Goal: Task Accomplishment & Management: Manage account settings

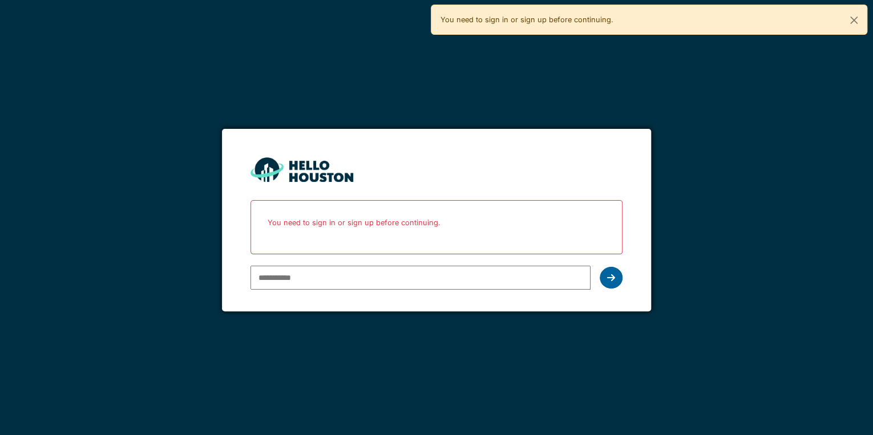
type input "**********"
click at [609, 277] on icon at bounding box center [611, 277] width 8 height 9
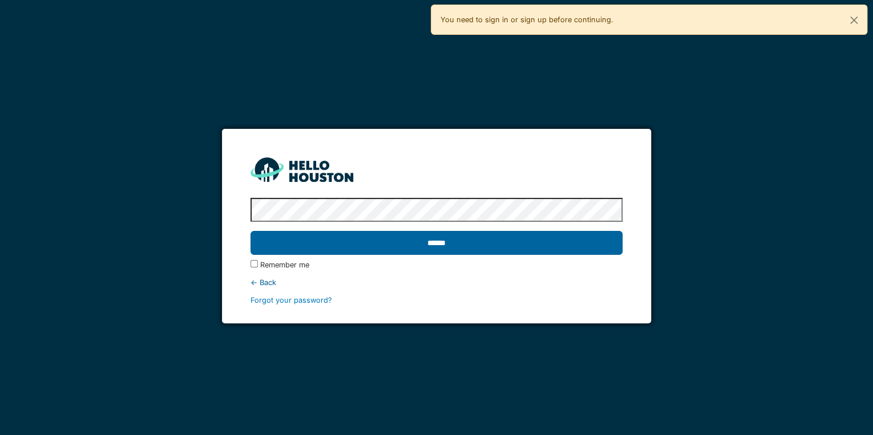
click at [443, 244] on input "******" at bounding box center [437, 243] width 372 height 24
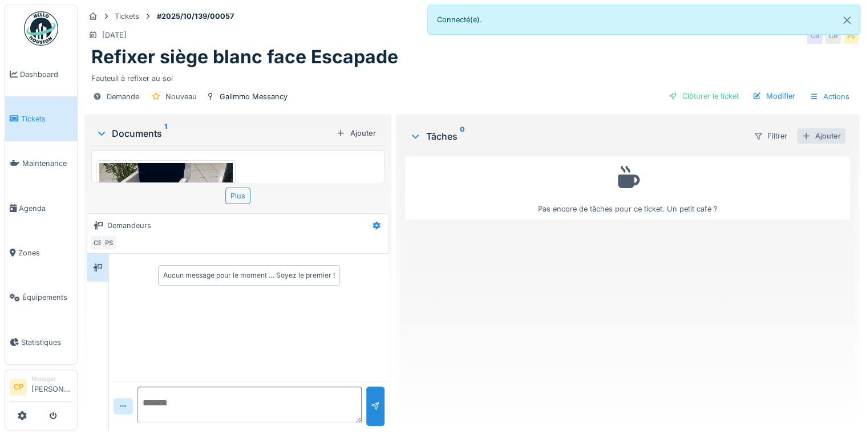
click at [822, 135] on div "Ajouter" at bounding box center [821, 135] width 49 height 15
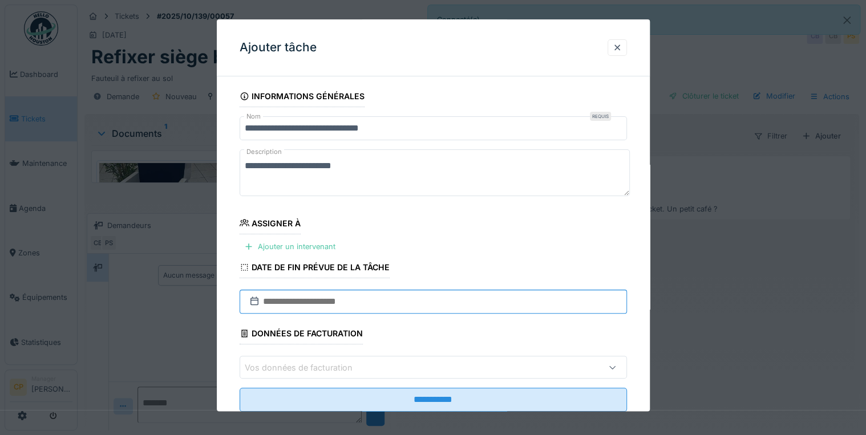
click at [285, 298] on input "text" at bounding box center [433, 302] width 387 height 24
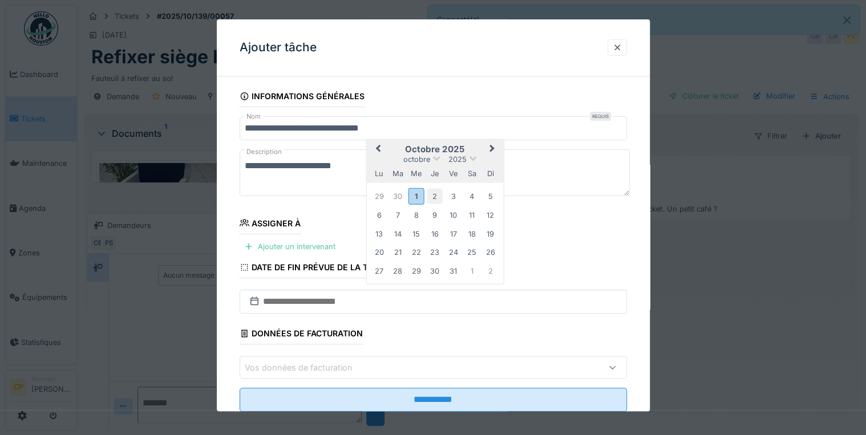
click at [429, 195] on div "2" at bounding box center [434, 196] width 15 height 15
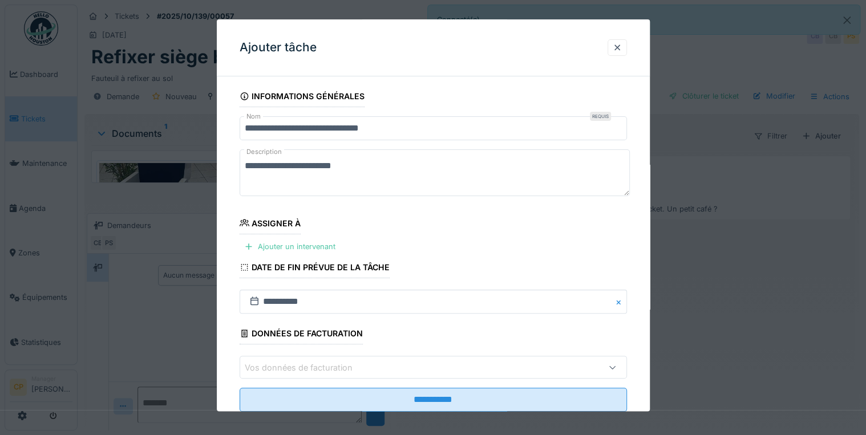
scroll to position [31, 0]
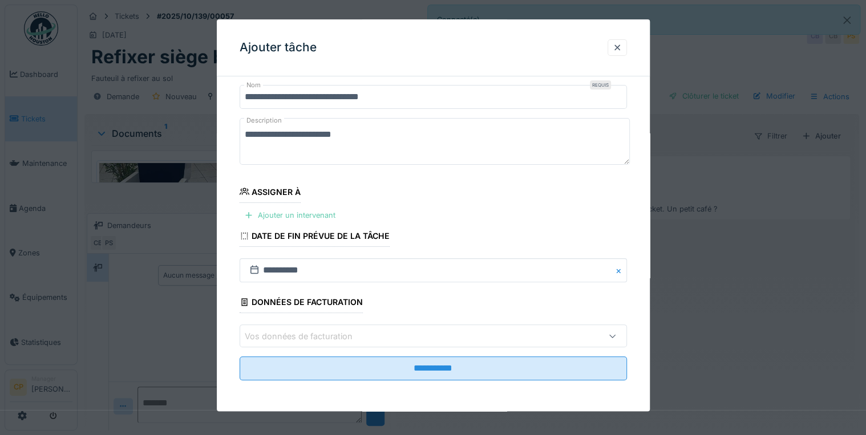
click at [251, 217] on div at bounding box center [248, 215] width 9 height 11
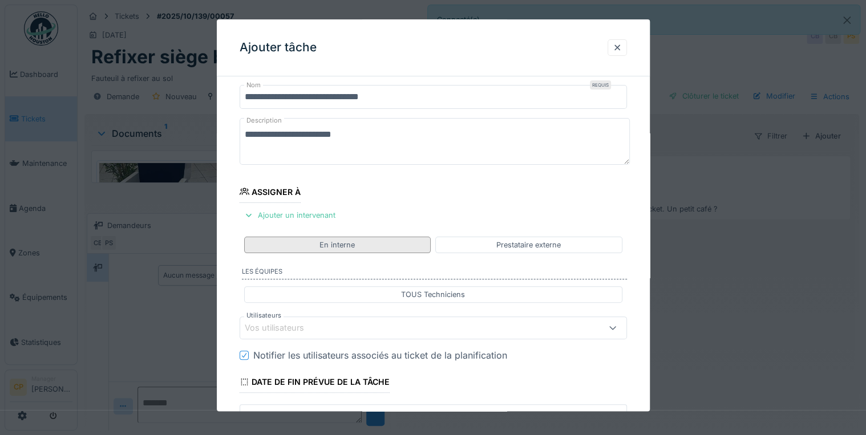
click at [374, 244] on div "En interne" at bounding box center [337, 245] width 187 height 17
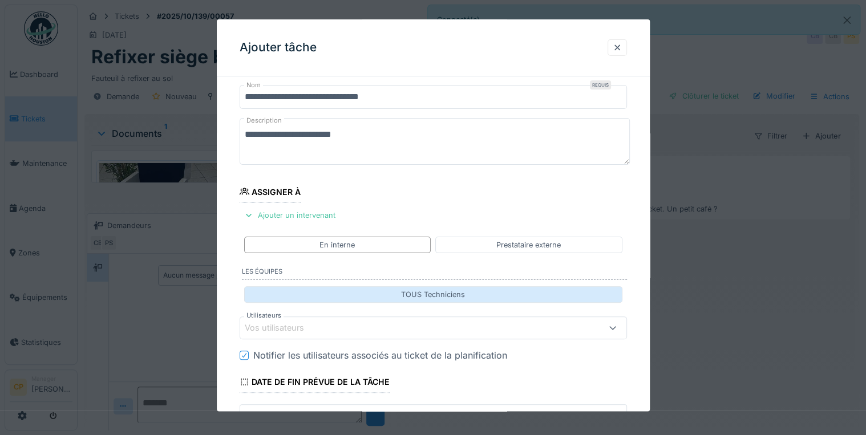
click at [348, 298] on div "TOUS Techniciens" at bounding box center [433, 294] width 378 height 17
type input "**********"
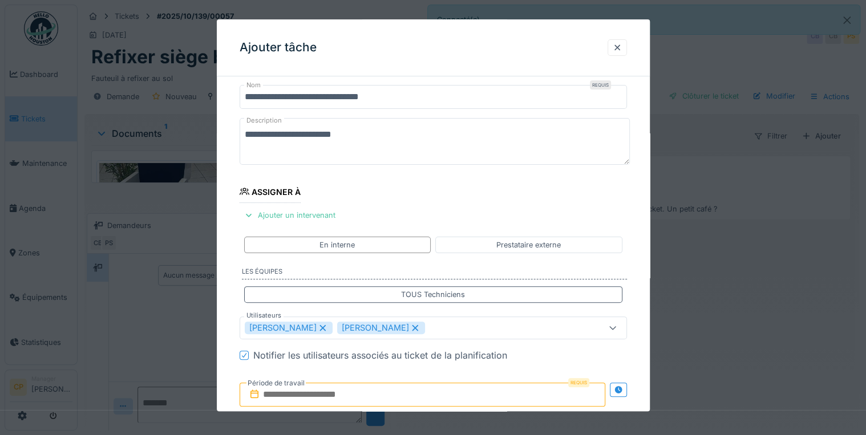
click at [447, 326] on div "Salif Ouedraogo Kossi Kpade" at bounding box center [410, 328] width 330 height 13
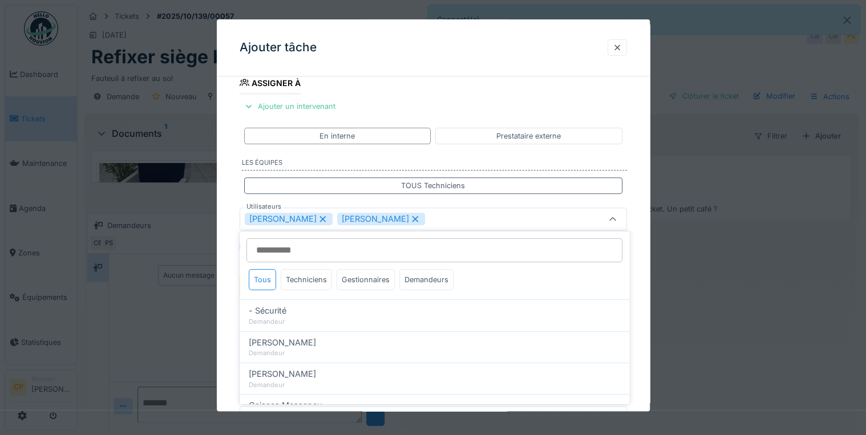
scroll to position [143, 0]
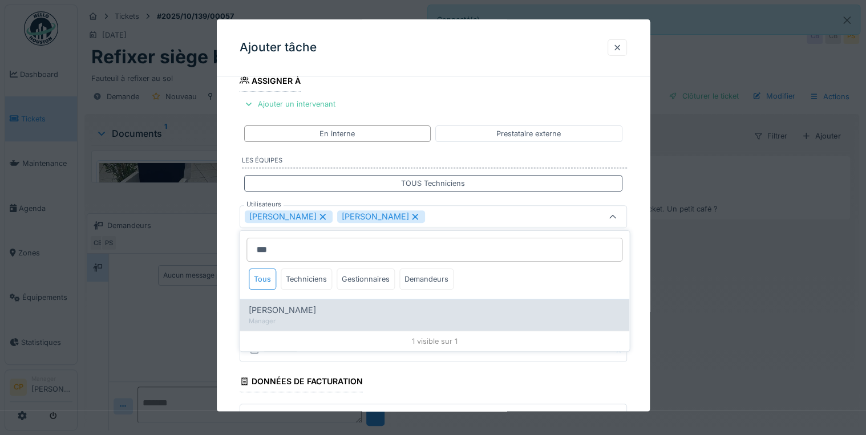
type input "***"
click at [296, 306] on span "Patrick Sellier" at bounding box center [282, 310] width 67 height 13
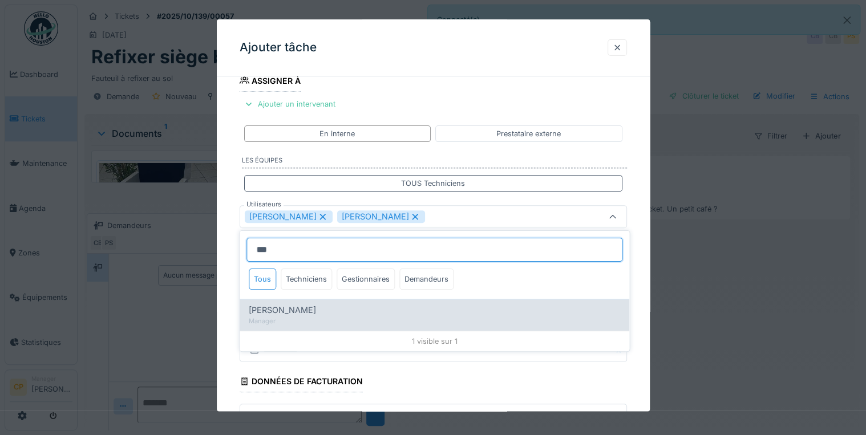
type input "**********"
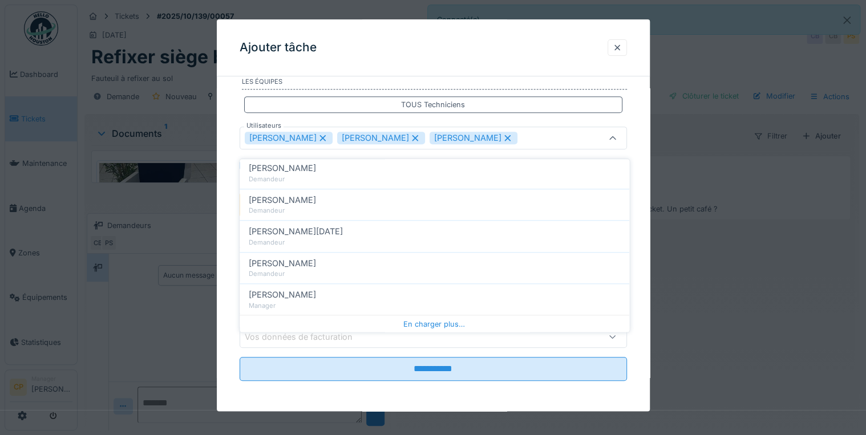
scroll to position [7, 0]
click at [224, 318] on div "**********" at bounding box center [433, 138] width 433 height 549
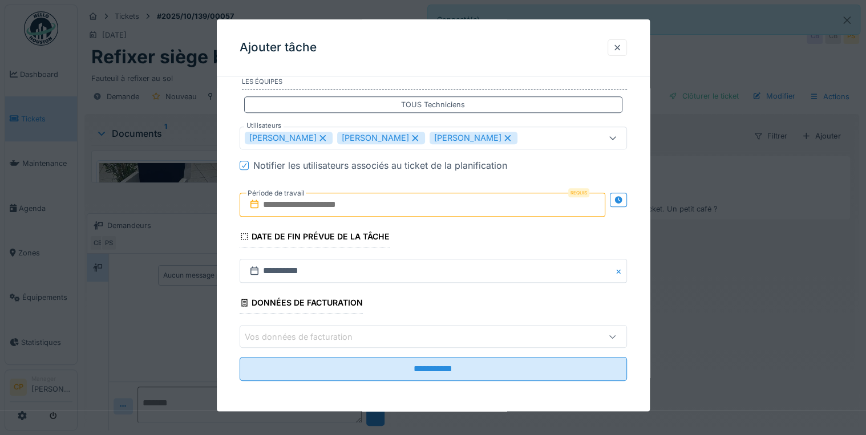
click at [351, 205] on input "text" at bounding box center [423, 205] width 366 height 24
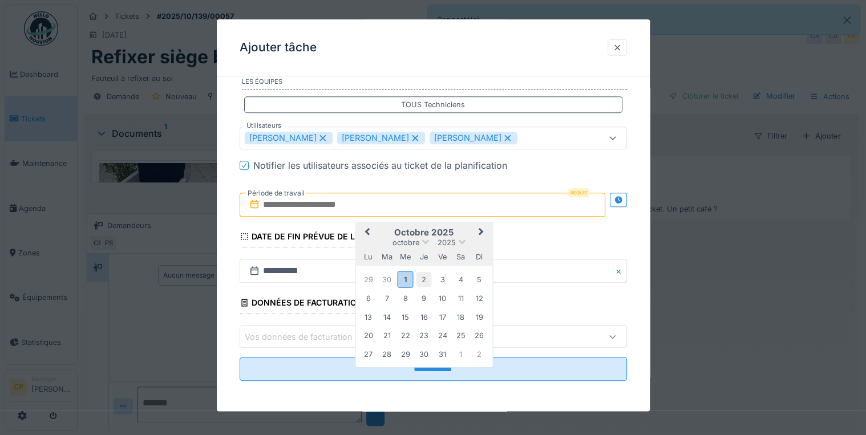
click at [416, 282] on div "2" at bounding box center [423, 279] width 15 height 15
click at [407, 281] on div "1" at bounding box center [405, 280] width 15 height 17
click at [420, 281] on div "2" at bounding box center [423, 279] width 15 height 15
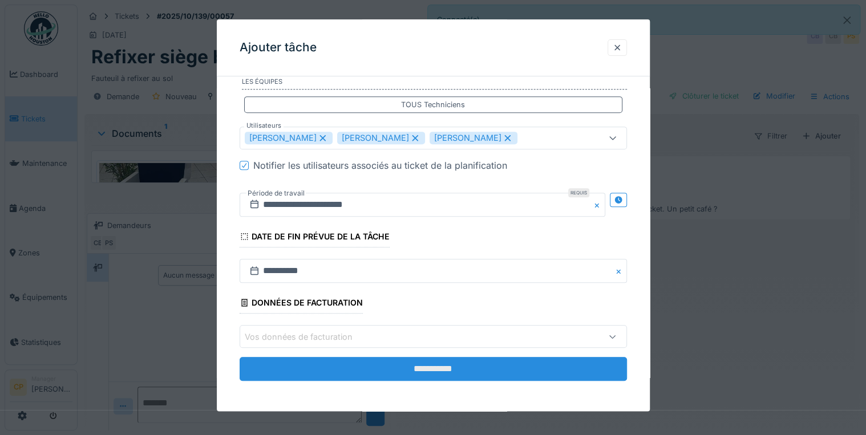
click at [468, 363] on input "**********" at bounding box center [433, 370] width 387 height 24
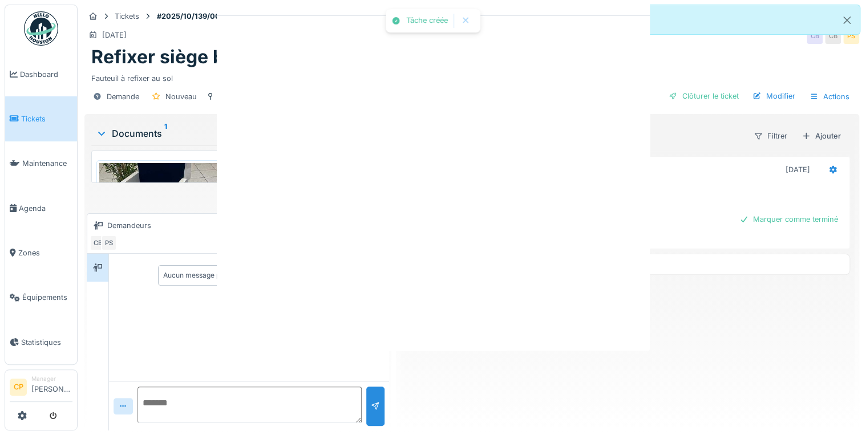
scroll to position [0, 0]
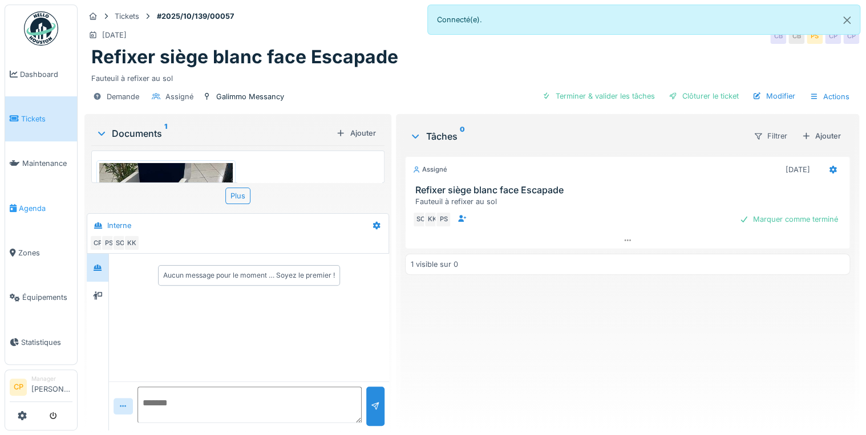
click at [38, 205] on span "Agenda" at bounding box center [46, 208] width 54 height 11
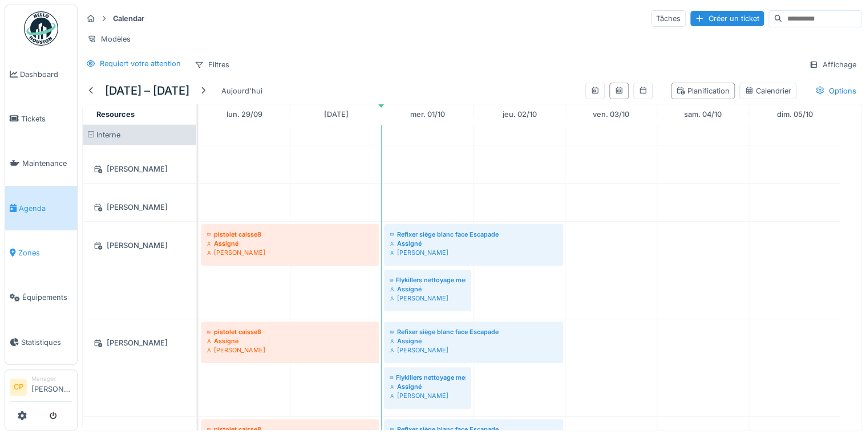
click at [31, 255] on span "Zones" at bounding box center [45, 253] width 54 height 11
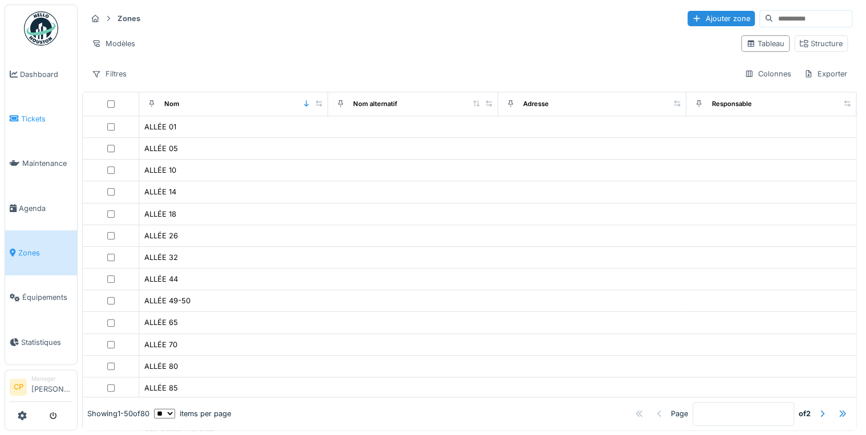
click at [31, 115] on span "Tickets" at bounding box center [46, 119] width 51 height 11
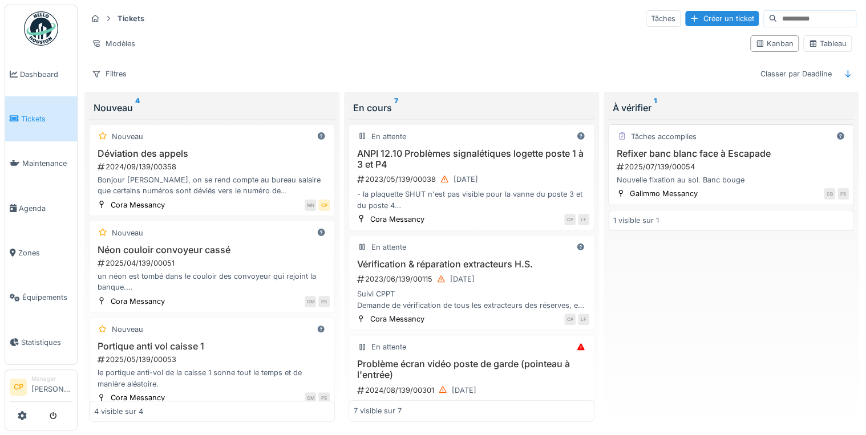
click at [668, 150] on h3 "Refixer banc blanc face à Escapade" at bounding box center [731, 153] width 236 height 11
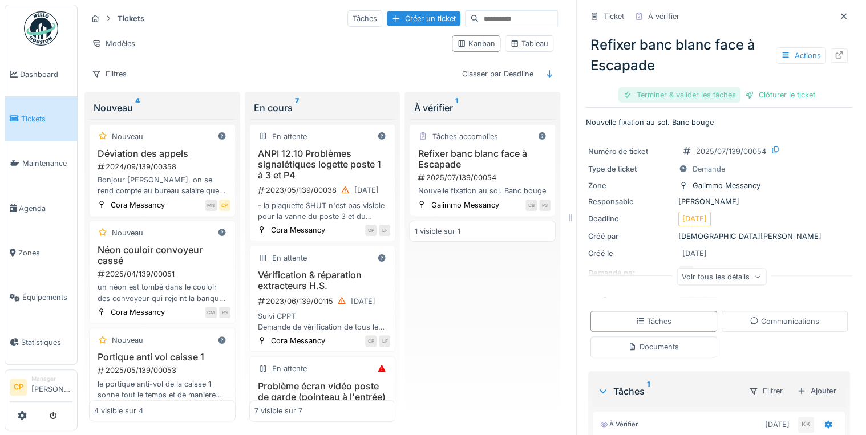
click at [708, 96] on div "Terminer & valider les tâches" at bounding box center [680, 94] width 122 height 15
click at [720, 96] on div "Clôturer le ticket" at bounding box center [719, 94] width 79 height 15
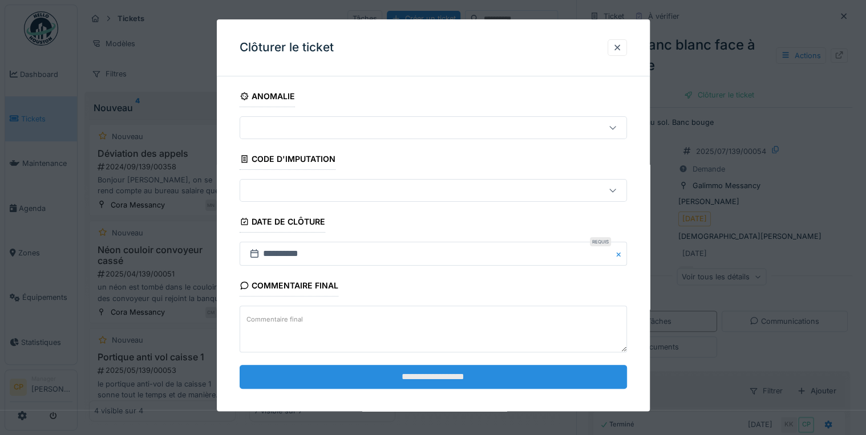
click at [449, 381] on input "**********" at bounding box center [433, 377] width 387 height 24
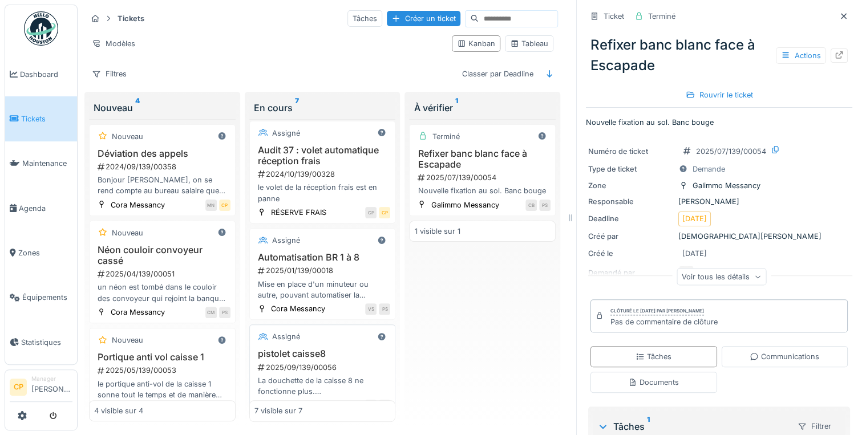
scroll to position [341, 0]
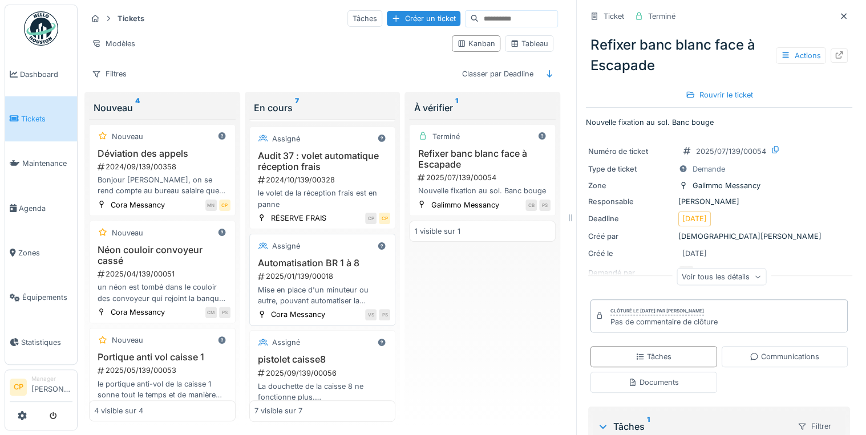
click at [323, 253] on div "Assigné" at bounding box center [322, 246] width 136 height 14
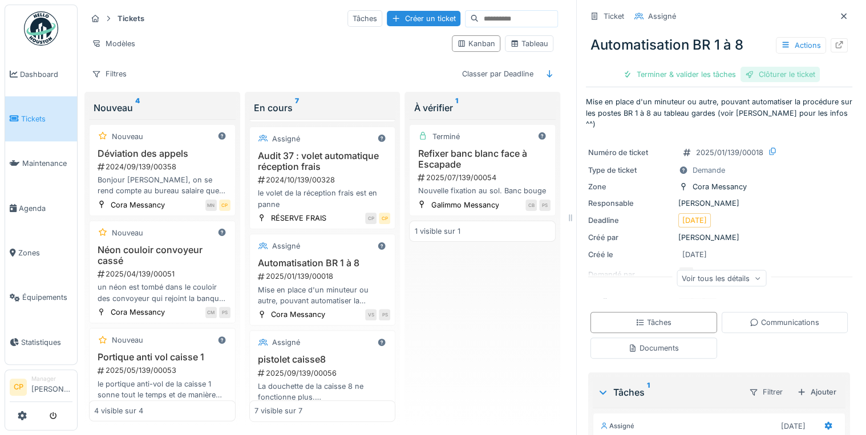
click at [763, 76] on div "Clôturer le ticket" at bounding box center [780, 74] width 79 height 15
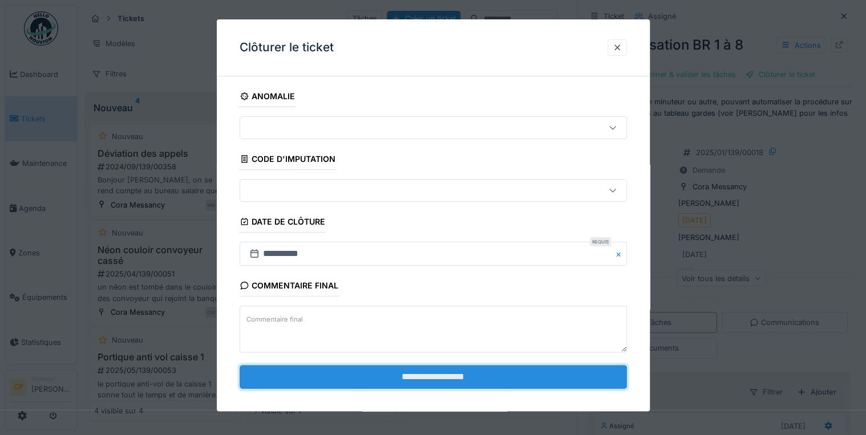
click at [445, 372] on input "**********" at bounding box center [433, 377] width 387 height 24
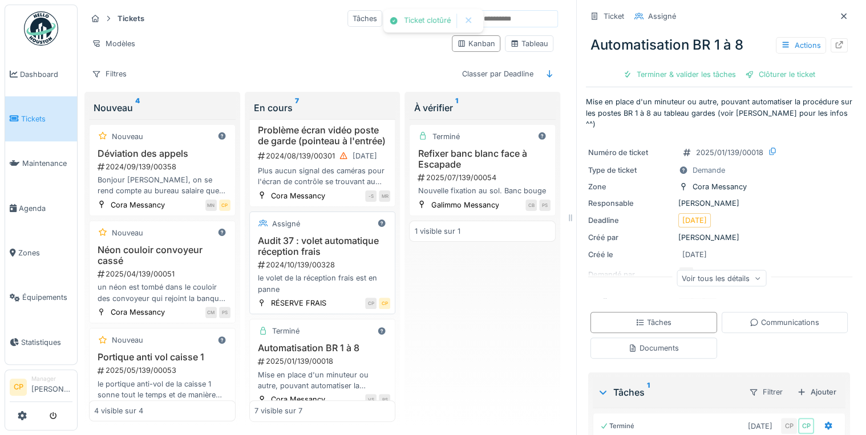
scroll to position [250, 0]
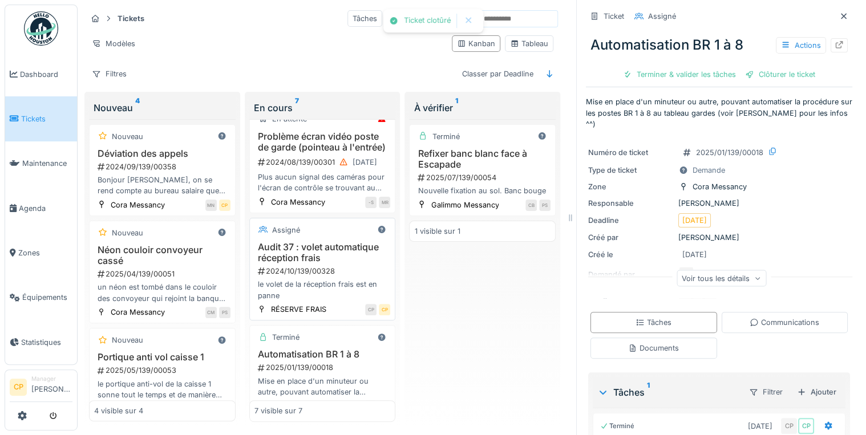
click at [319, 264] on h3 "Audit 37 : volet automatique réception frais" at bounding box center [322, 253] width 136 height 22
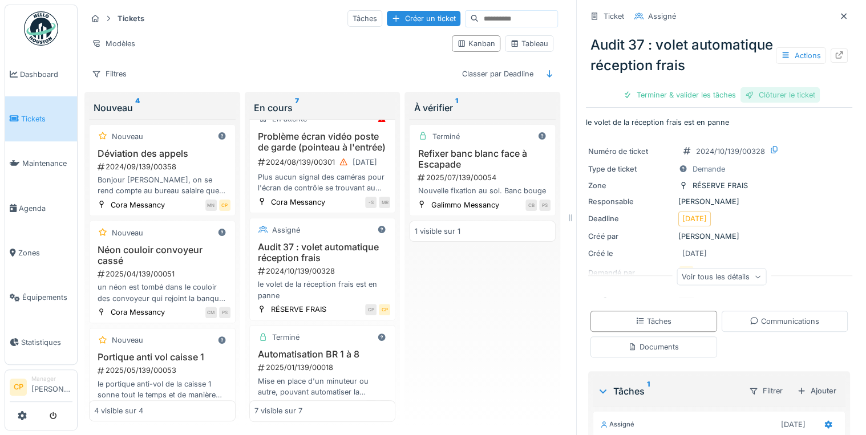
click at [769, 103] on div "Clôturer le ticket" at bounding box center [780, 94] width 79 height 15
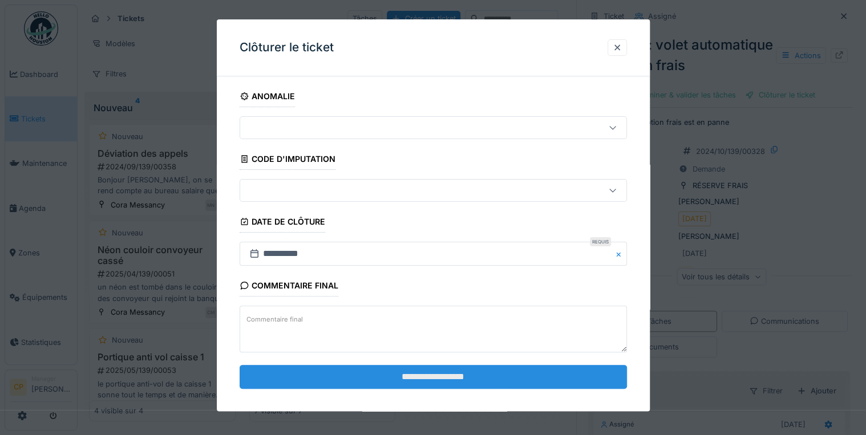
click at [441, 378] on input "**********" at bounding box center [433, 377] width 387 height 24
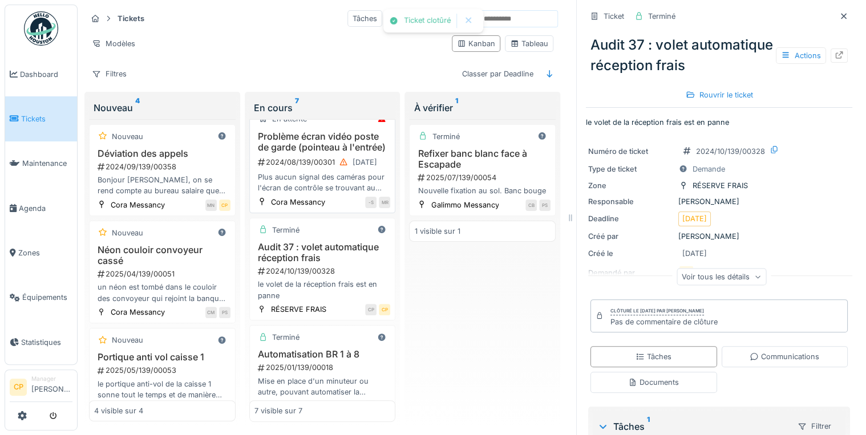
click at [282, 148] on h3 "Problème écran vidéo poste de garde (pointeau à l'entrée)" at bounding box center [322, 142] width 136 height 22
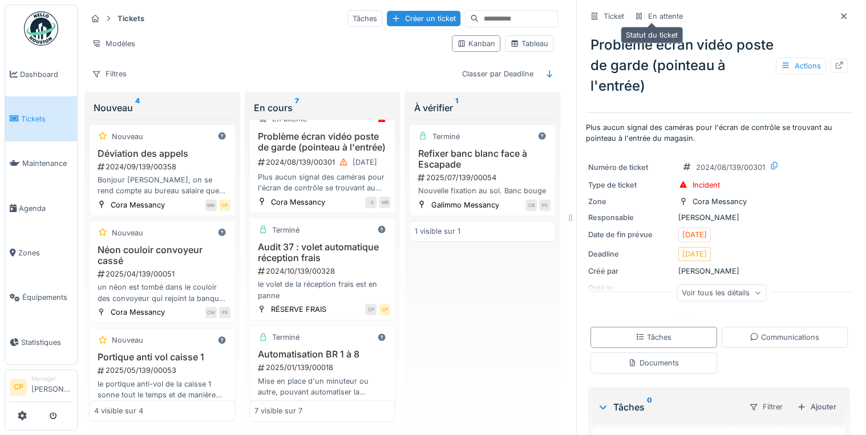
click at [654, 14] on div "En attente" at bounding box center [665, 16] width 35 height 11
click at [839, 15] on icon at bounding box center [843, 16] width 9 height 7
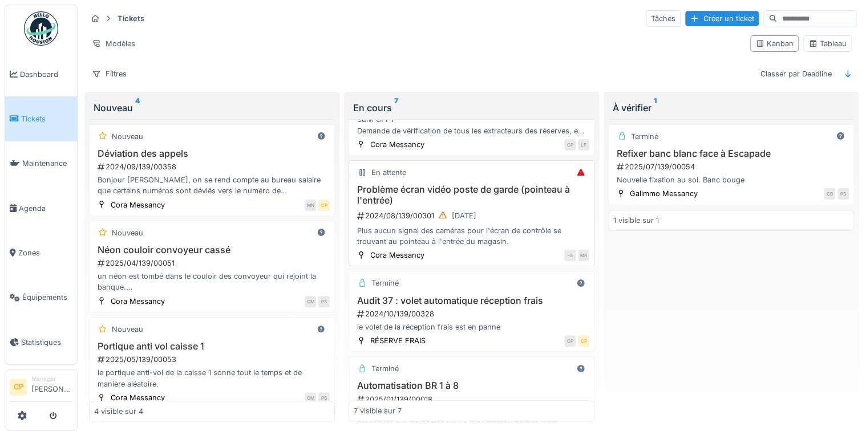
scroll to position [91, 0]
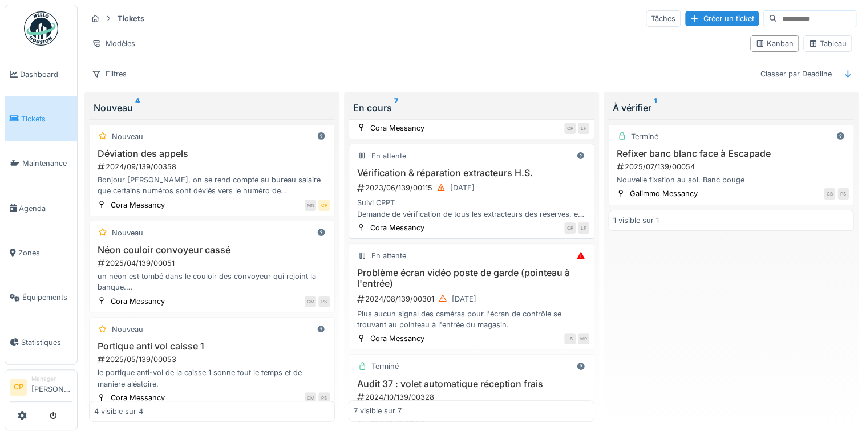
click at [479, 165] on div "En attente Vérification & réparation extracteurs H.S. 2023/06/139/00115 03/02/2…" at bounding box center [472, 191] width 246 height 95
click at [462, 187] on div "03/02/2024" at bounding box center [462, 188] width 25 height 11
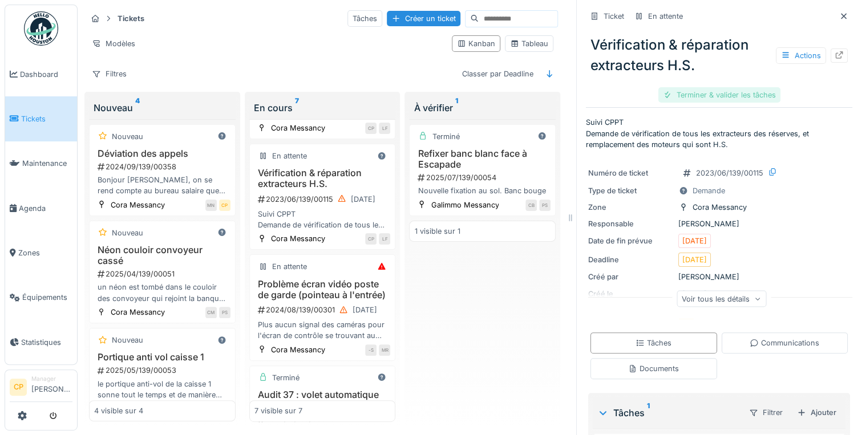
click at [693, 99] on div "Terminer & valider les tâches" at bounding box center [719, 94] width 122 height 15
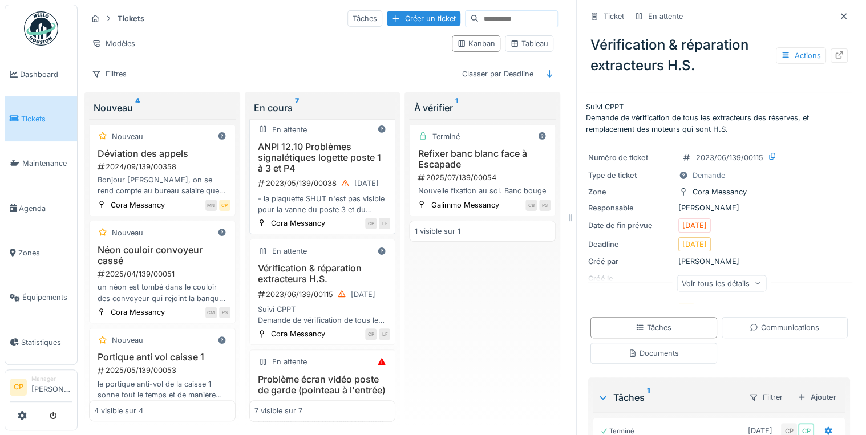
scroll to position [0, 0]
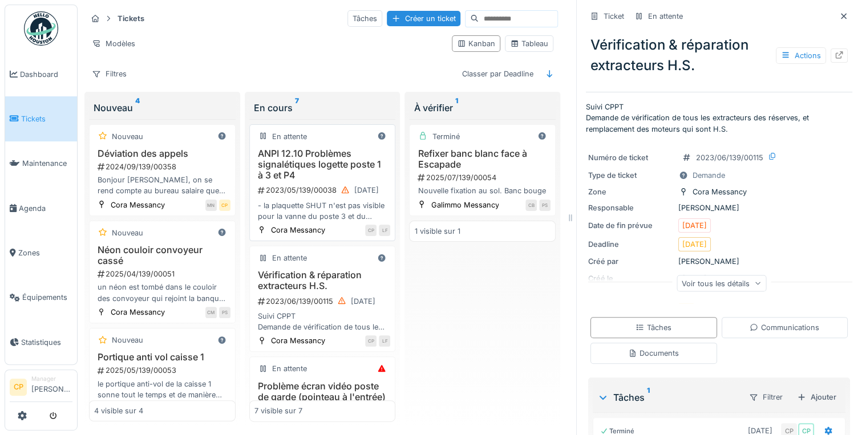
click at [293, 163] on h3 "ANPI 12.10 Problèmes signalétiques logette poste 1 à 3 et P4" at bounding box center [322, 164] width 136 height 33
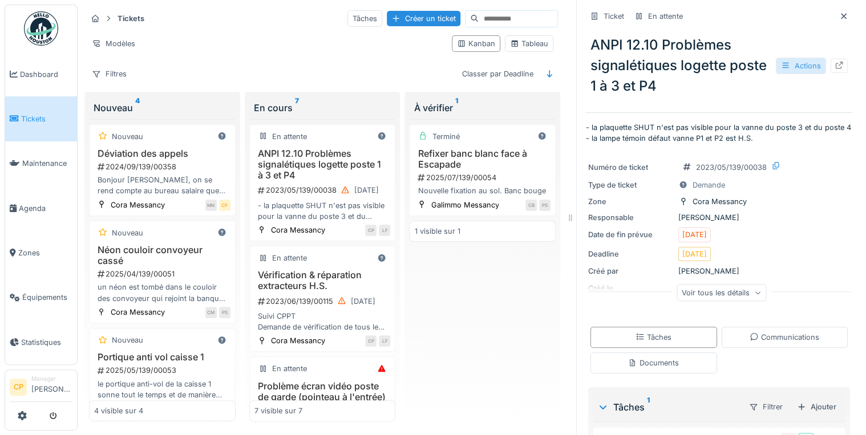
click at [785, 66] on div "Actions" at bounding box center [801, 66] width 50 height 17
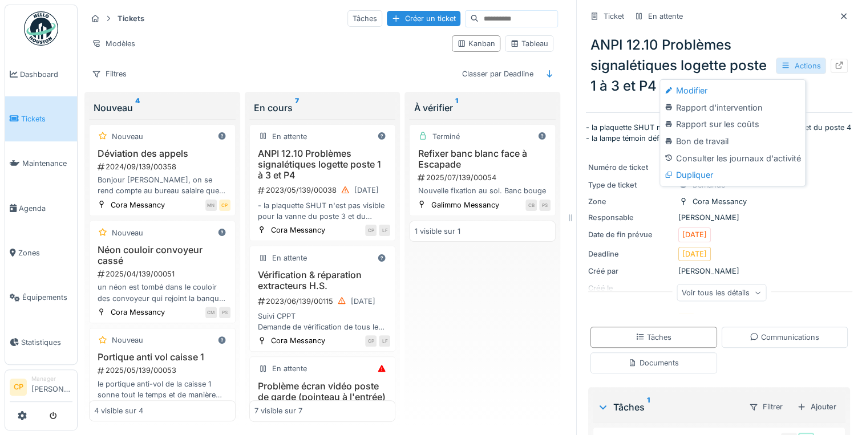
click at [785, 66] on div "Actions" at bounding box center [801, 66] width 50 height 17
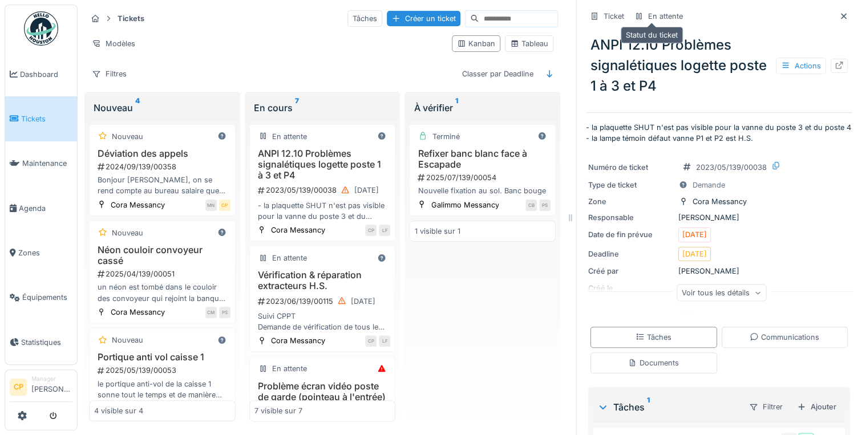
click at [655, 21] on div "En attente" at bounding box center [665, 16] width 35 height 11
click at [54, 161] on span "Maintenance" at bounding box center [47, 163] width 50 height 11
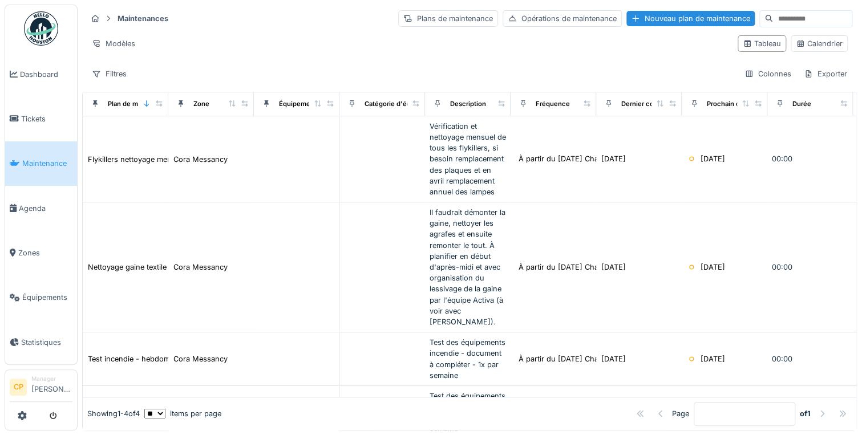
click at [32, 205] on span "Agenda" at bounding box center [46, 208] width 54 height 11
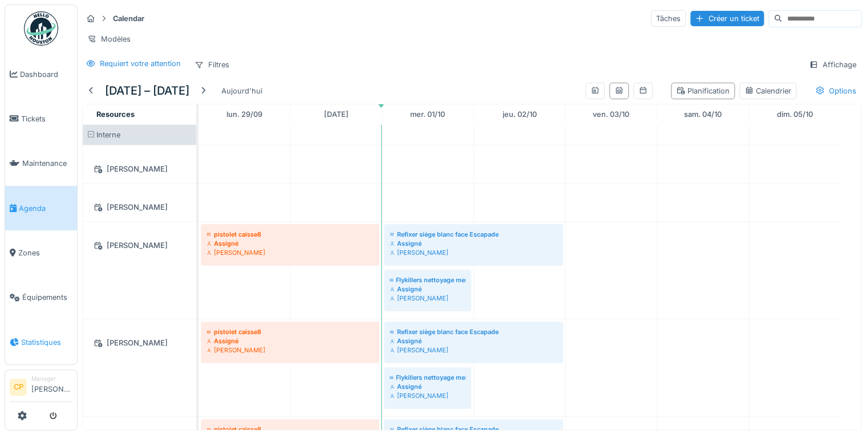
click at [47, 344] on span "Statistiques" at bounding box center [46, 342] width 51 height 11
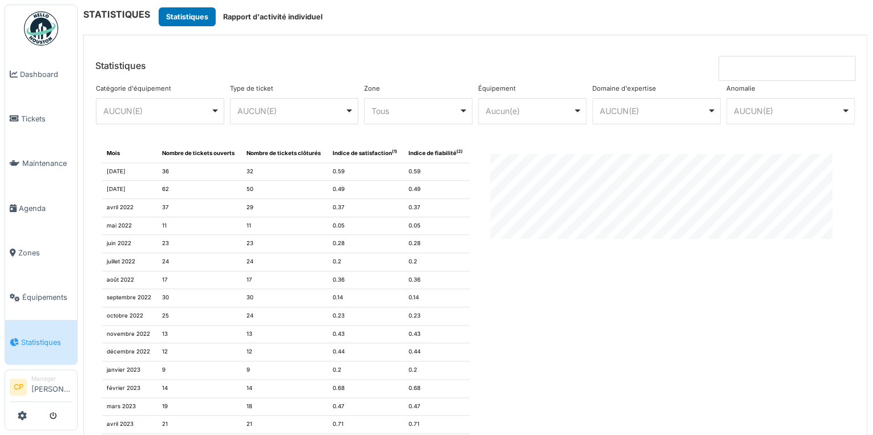
scroll to position [502, 0]
click at [33, 79] on span "Dashboard" at bounding box center [46, 74] width 52 height 11
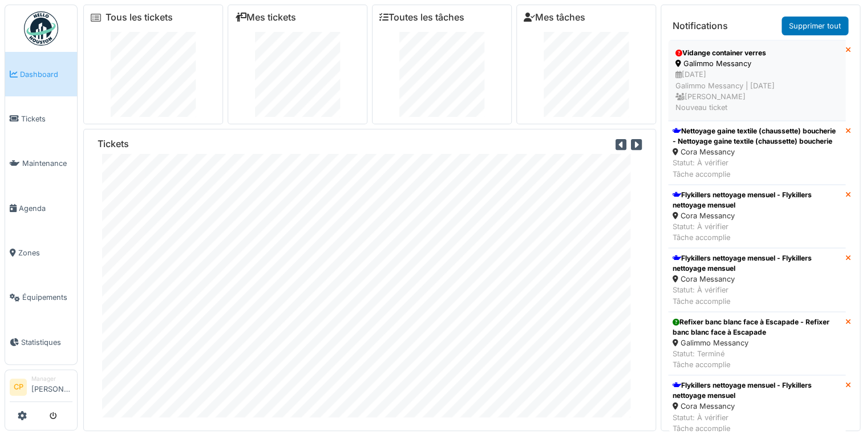
click at [750, 80] on div "[DATE] Galimmo Messancy | [DATE] [PERSON_NAME] Nouveau ticket" at bounding box center [757, 91] width 163 height 44
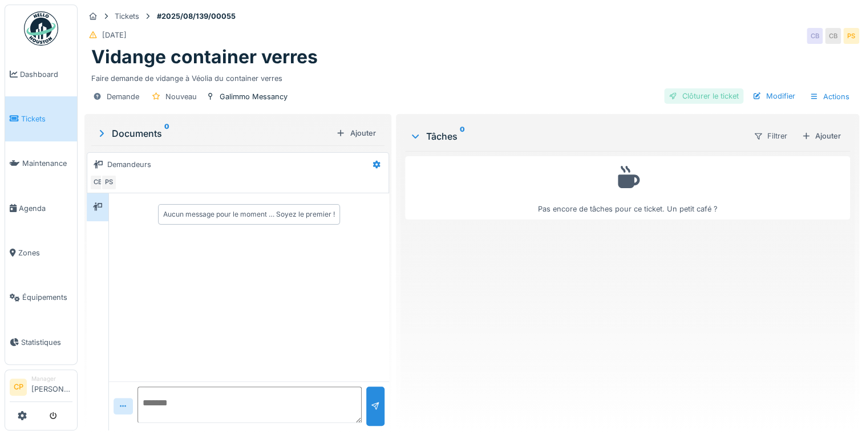
click at [722, 94] on div "Clôturer le ticket" at bounding box center [703, 95] width 79 height 15
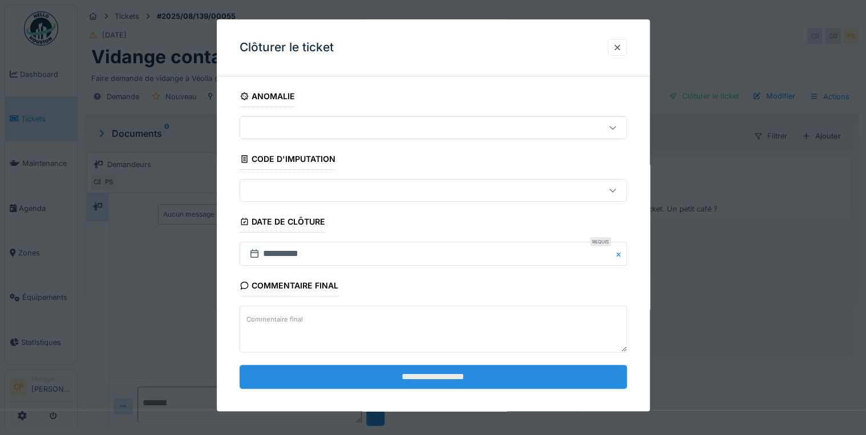
click at [484, 377] on input "**********" at bounding box center [433, 377] width 387 height 24
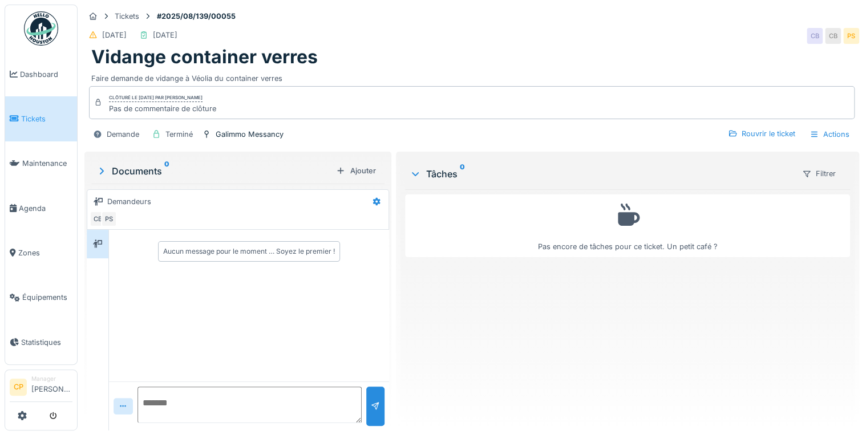
click at [34, 28] on img at bounding box center [41, 28] width 34 height 34
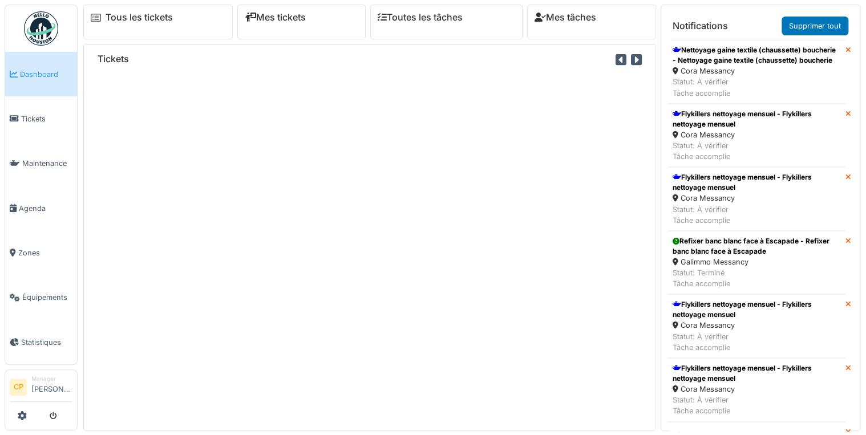
click at [29, 75] on span "Dashboard" at bounding box center [46, 74] width 52 height 11
click at [765, 53] on div "Nettoyage gaine textile (chaussette) boucherie - Nettoyage gaine textile (chaus…" at bounding box center [757, 55] width 168 height 21
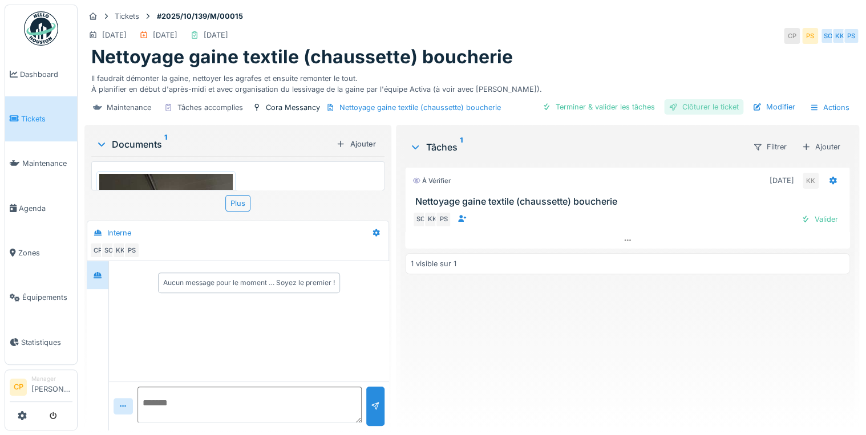
click at [707, 109] on div "Clôturer le ticket" at bounding box center [703, 106] width 79 height 15
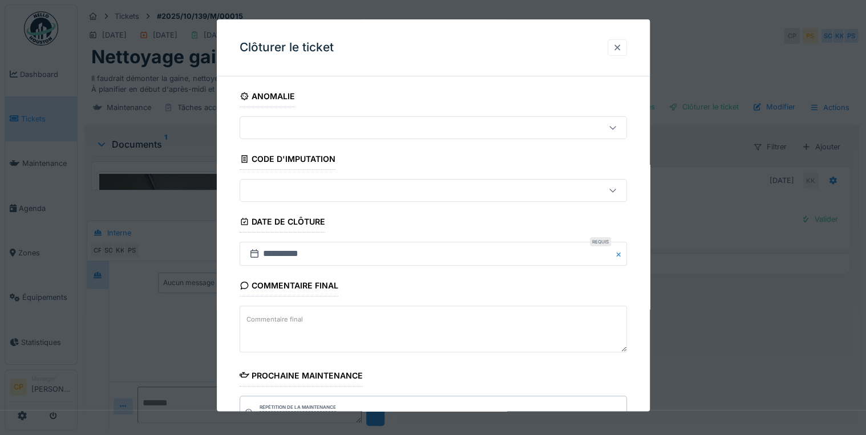
click at [625, 45] on div at bounding box center [617, 47] width 19 height 17
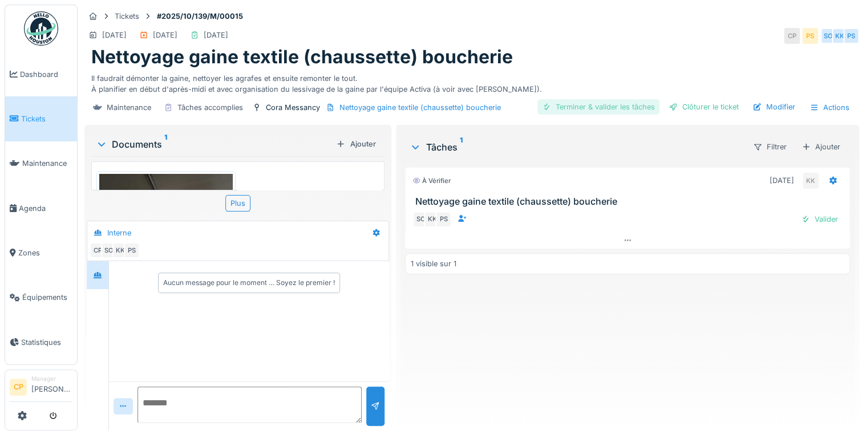
click at [599, 104] on div "Terminer & valider les tâches" at bounding box center [599, 106] width 122 height 15
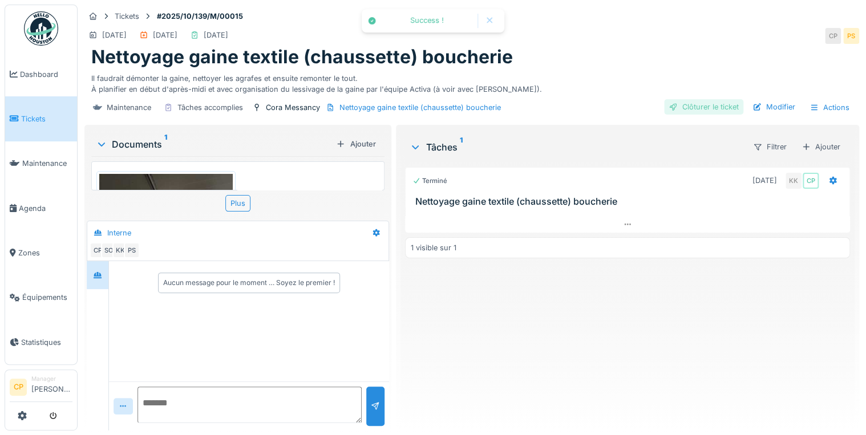
click at [689, 107] on div "Clôturer le ticket" at bounding box center [703, 106] width 79 height 15
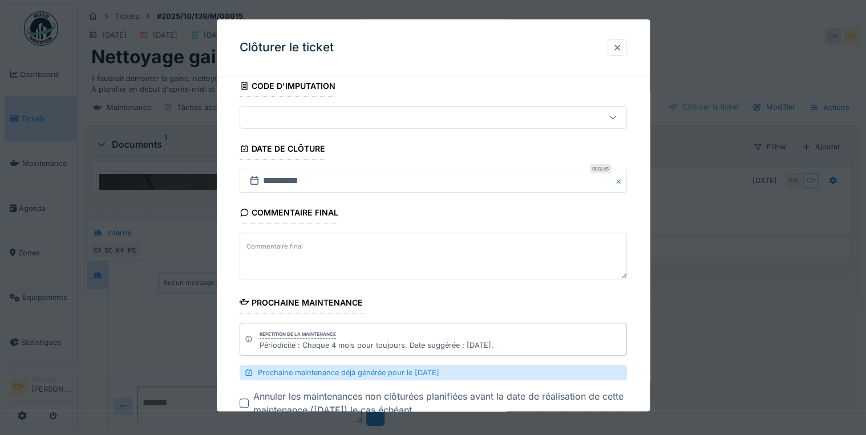
scroll to position [147, 0]
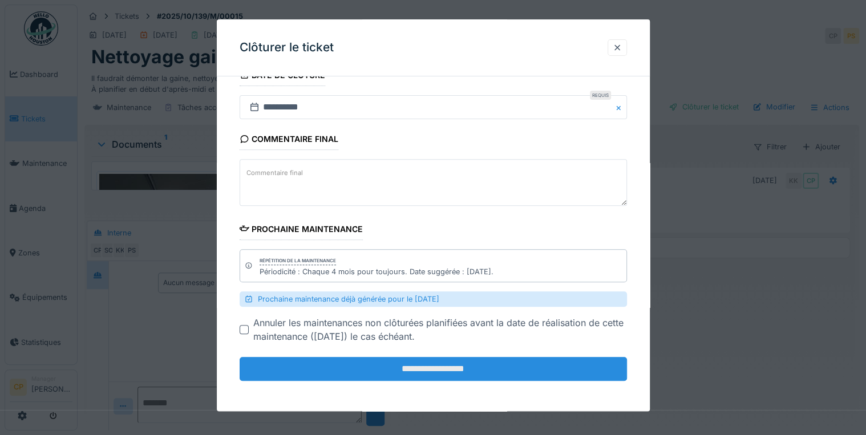
click at [404, 370] on input "**********" at bounding box center [433, 370] width 387 height 24
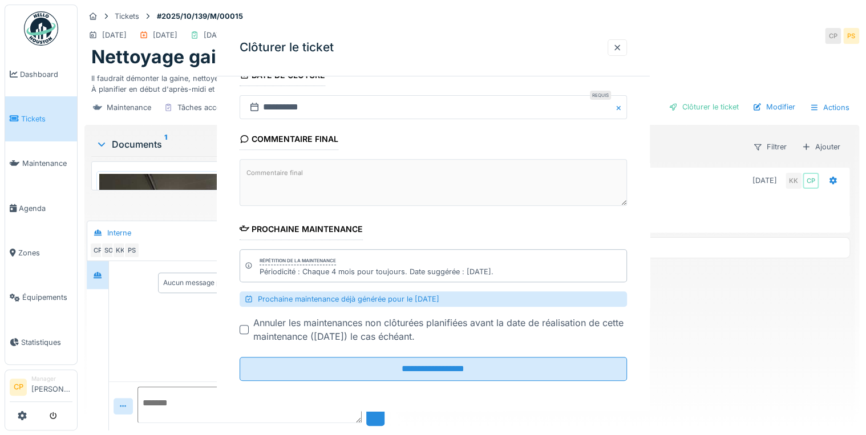
scroll to position [0, 0]
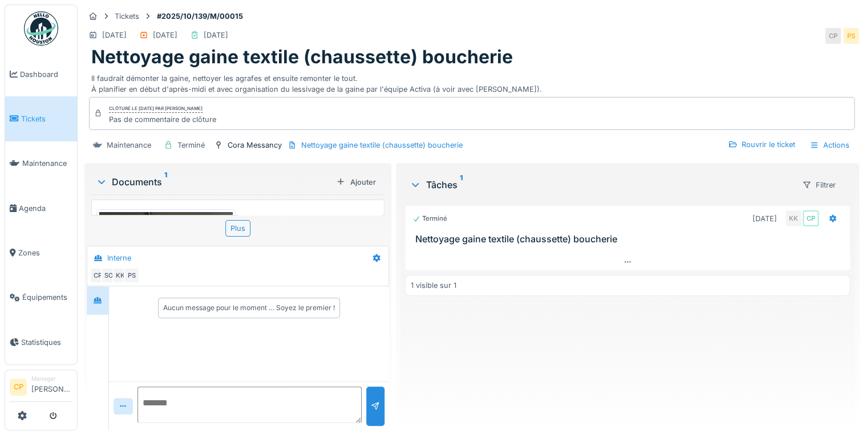
click at [60, 25] on ul "Dashboard Tickets Maintenance Agenda Zones Équipements Statistiques" at bounding box center [41, 185] width 73 height 361
click at [52, 27] on img at bounding box center [41, 28] width 34 height 34
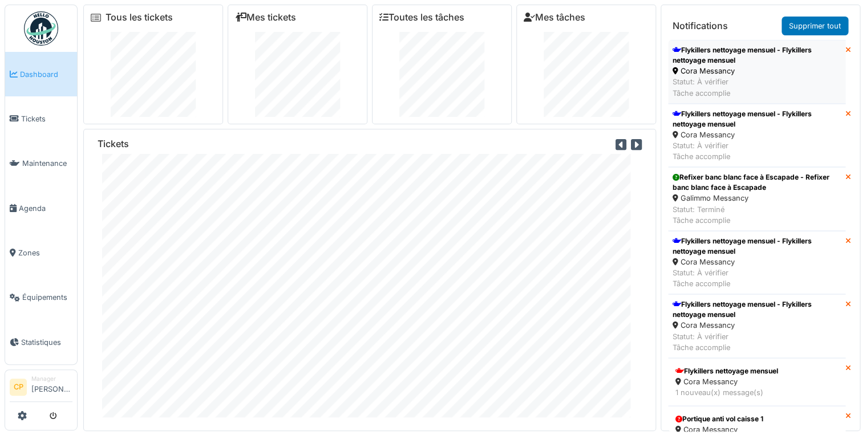
click at [701, 81] on div "Statut: À vérifier Tâche accomplie" at bounding box center [757, 87] width 168 height 22
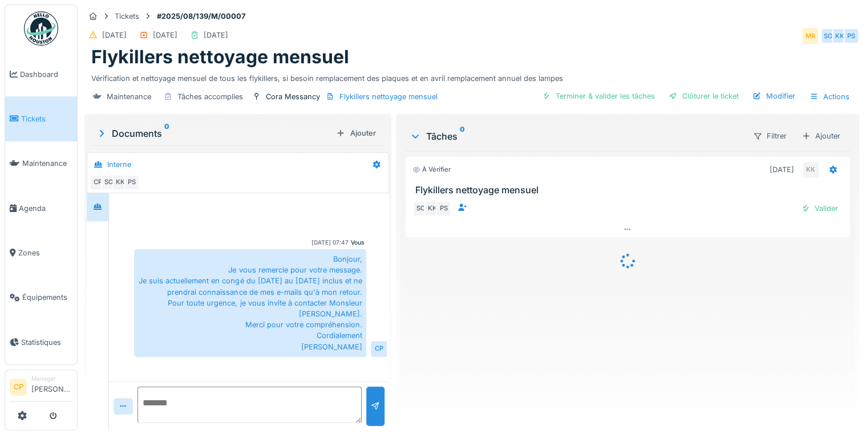
scroll to position [11, 0]
click at [814, 208] on div "Valider" at bounding box center [820, 208] width 46 height 15
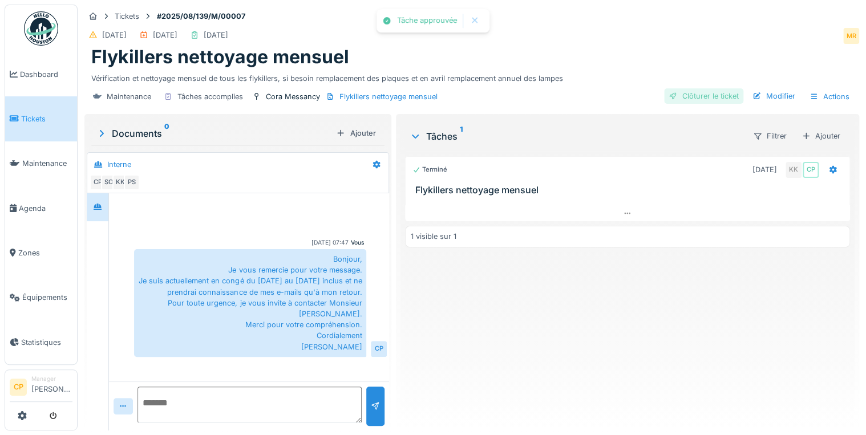
click at [708, 98] on div "Clôturer le ticket" at bounding box center [703, 95] width 79 height 15
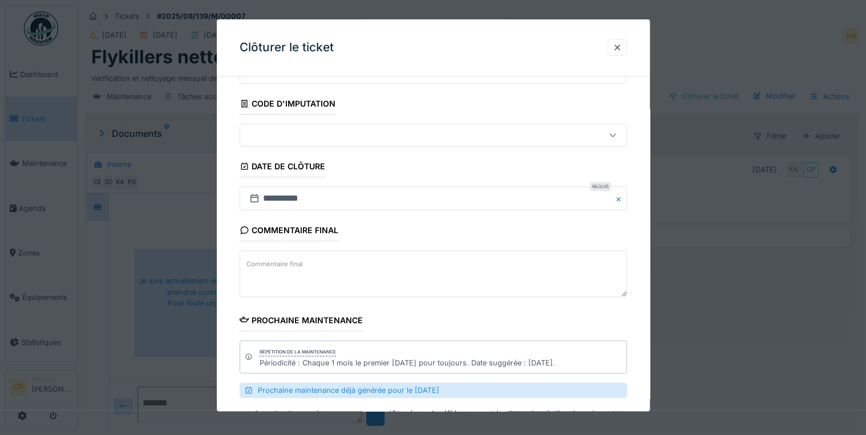
scroll to position [147, 0]
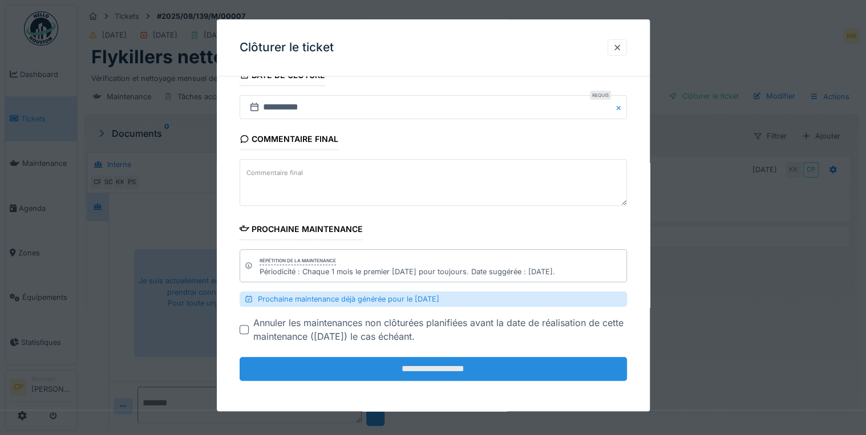
click at [438, 367] on input "**********" at bounding box center [433, 370] width 387 height 24
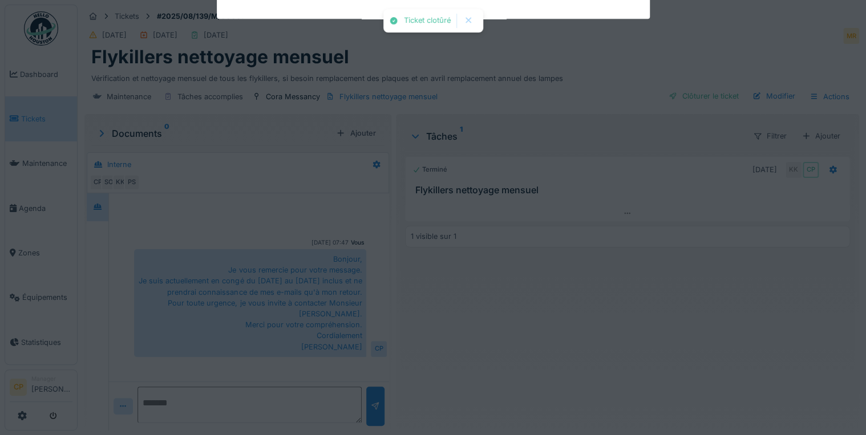
scroll to position [49, 0]
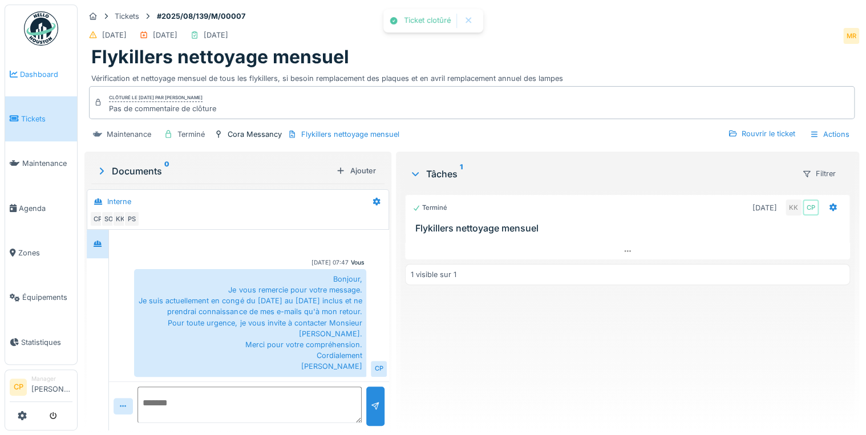
click at [52, 66] on link "Dashboard" at bounding box center [41, 74] width 72 height 45
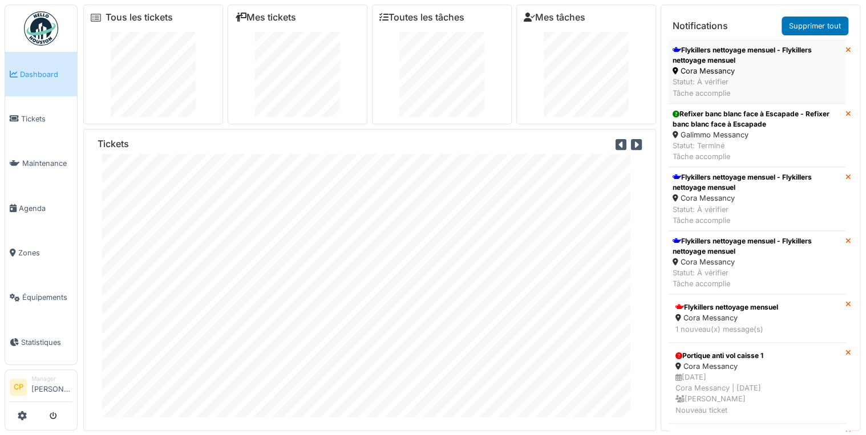
click at [721, 73] on div "Cora Messancy" at bounding box center [757, 71] width 168 height 11
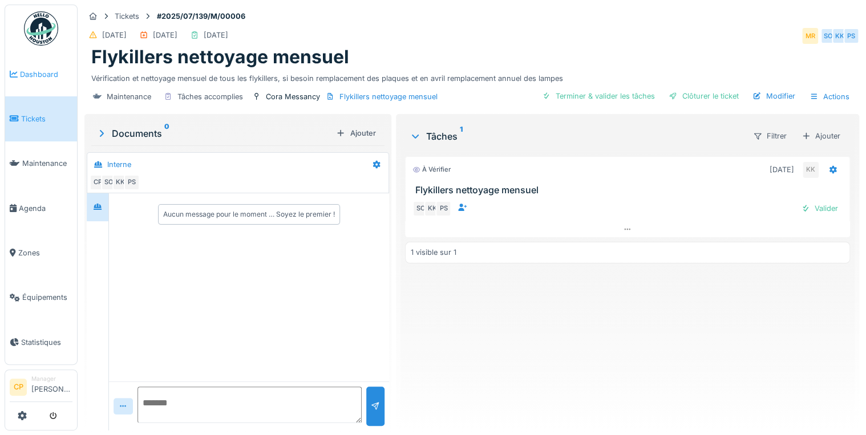
click at [38, 75] on span "Dashboard" at bounding box center [46, 74] width 52 height 11
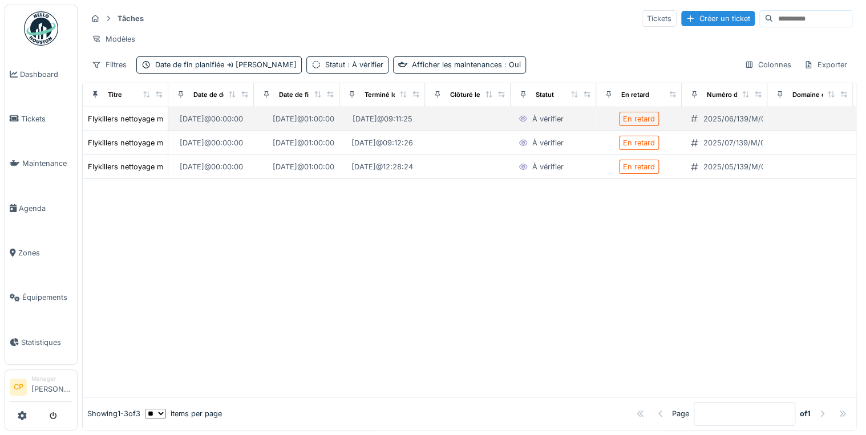
click at [561, 124] on div "À vérifier" at bounding box center [547, 119] width 31 height 11
click at [648, 119] on div "En retard" at bounding box center [639, 119] width 32 height 11
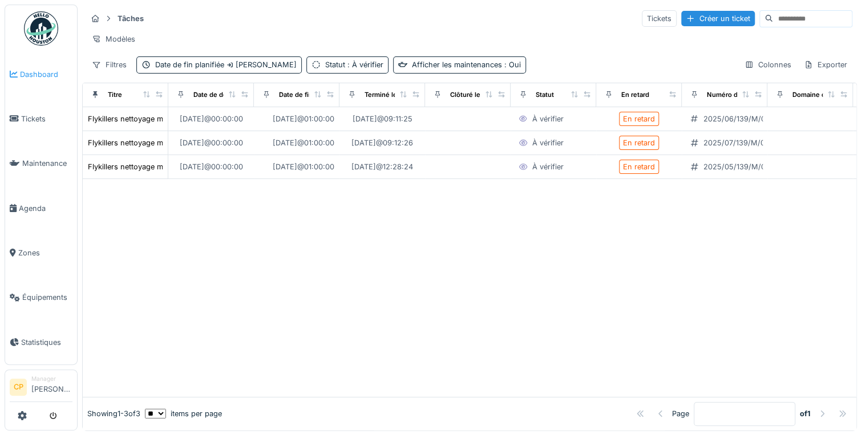
click at [37, 83] on link "Dashboard" at bounding box center [41, 74] width 72 height 45
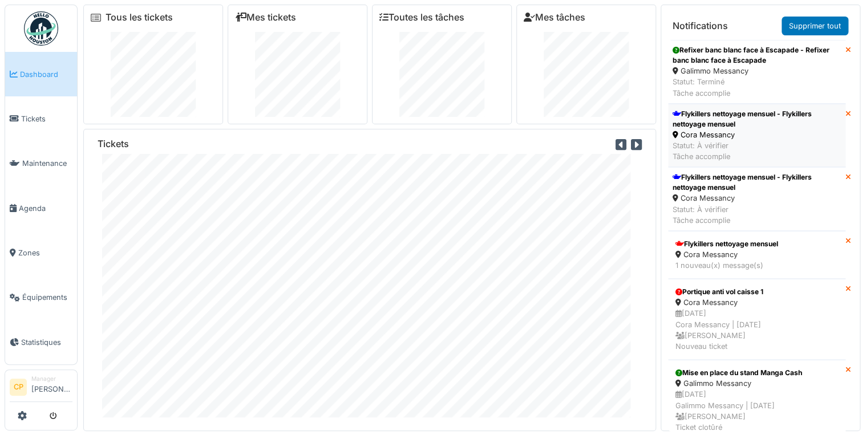
click at [733, 121] on div "Flykillers nettoyage mensuel - Flykillers nettoyage mensuel" at bounding box center [757, 119] width 168 height 21
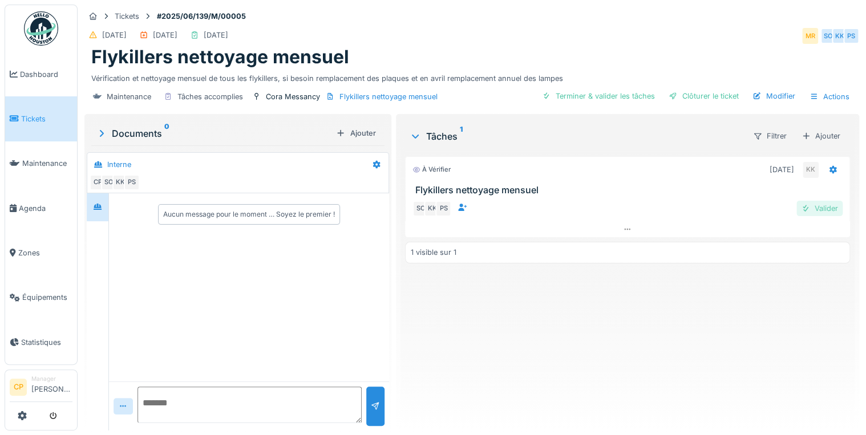
click at [817, 205] on div "Valider" at bounding box center [820, 208] width 46 height 15
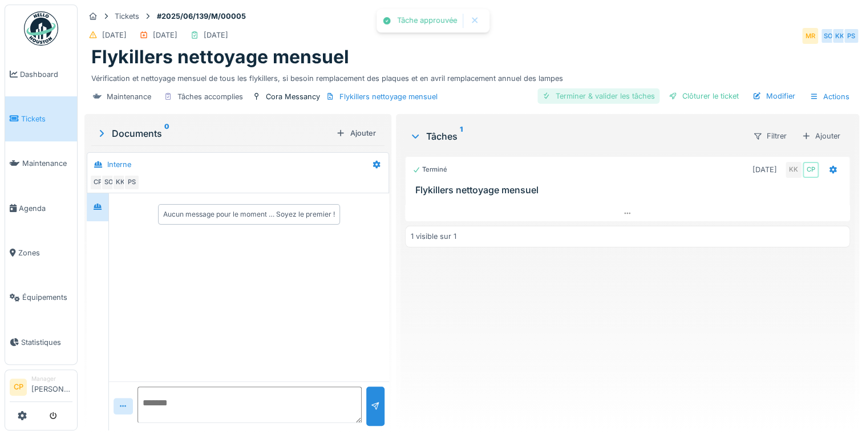
click at [630, 100] on div "Terminer & valider les tâches" at bounding box center [599, 95] width 122 height 15
click at [693, 100] on div "Clôturer le ticket" at bounding box center [703, 95] width 79 height 15
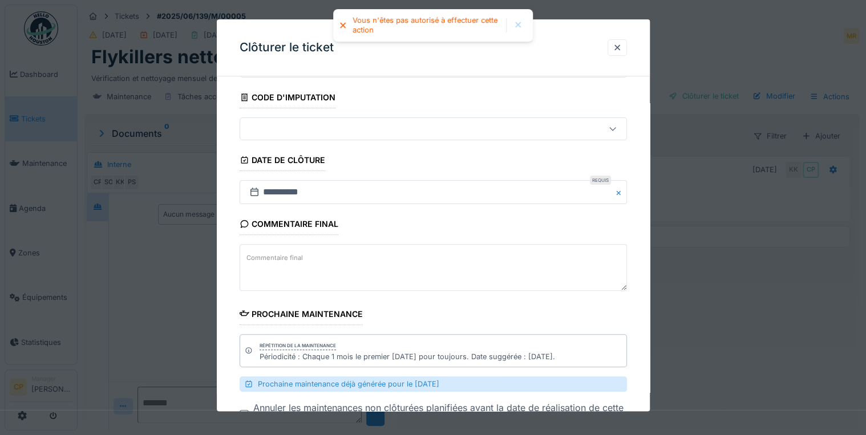
scroll to position [147, 0]
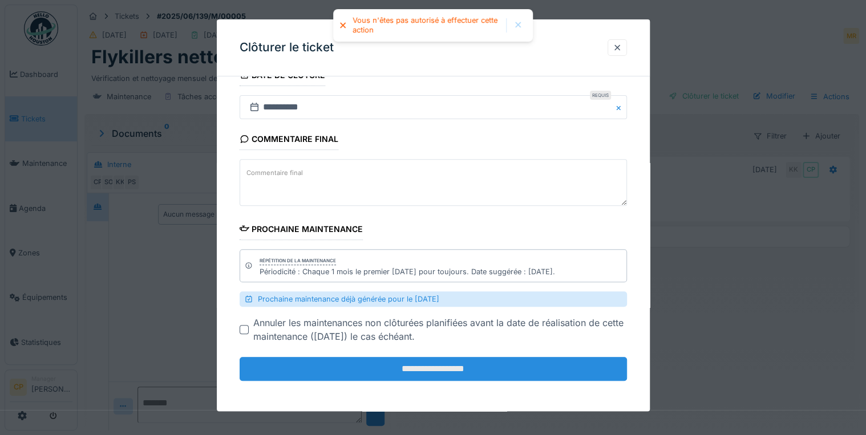
click at [412, 370] on input "**********" at bounding box center [433, 370] width 387 height 24
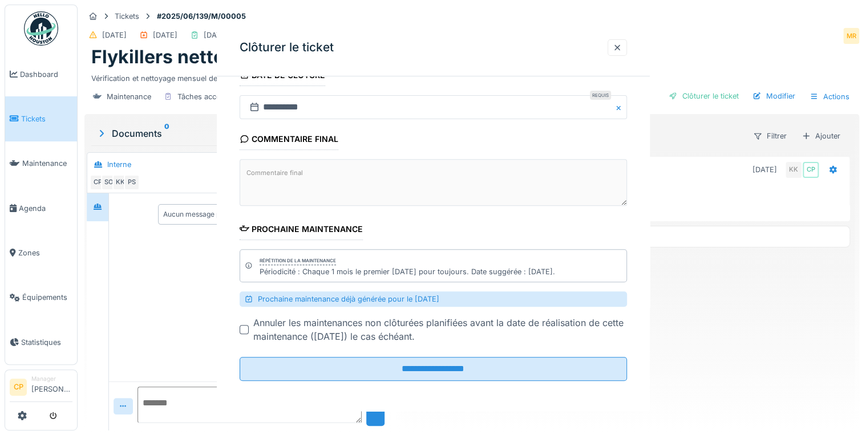
scroll to position [0, 0]
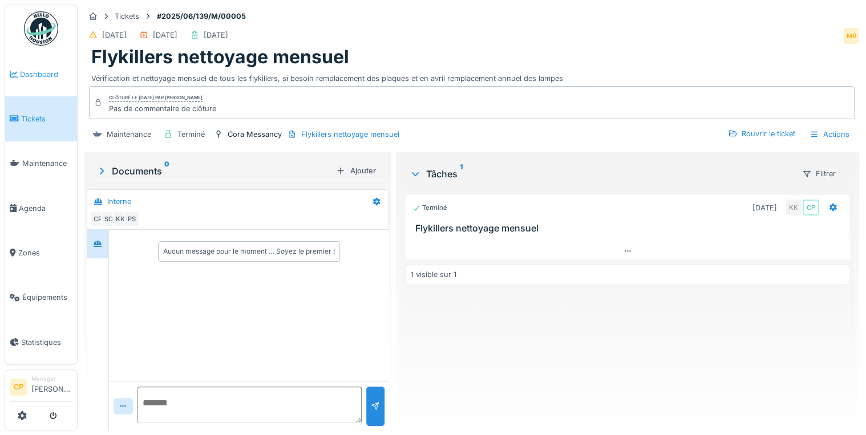
click at [21, 76] on span "Dashboard" at bounding box center [46, 74] width 52 height 11
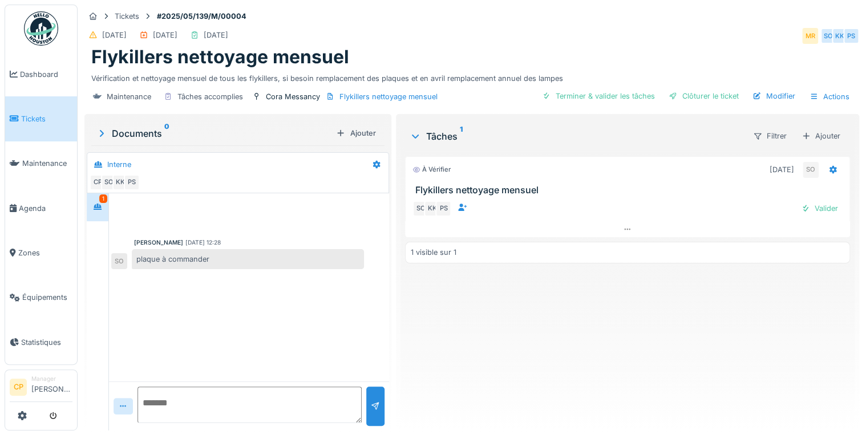
click at [92, 217] on div "1" at bounding box center [98, 207] width 22 height 28
click at [98, 204] on icon at bounding box center [98, 207] width 8 height 6
click at [815, 208] on div "Valider" at bounding box center [820, 208] width 46 height 15
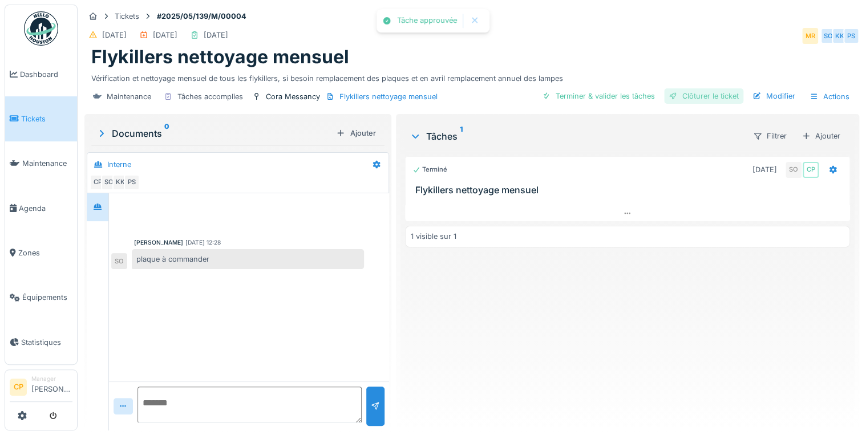
click at [717, 94] on div "Clôturer le ticket" at bounding box center [703, 95] width 79 height 15
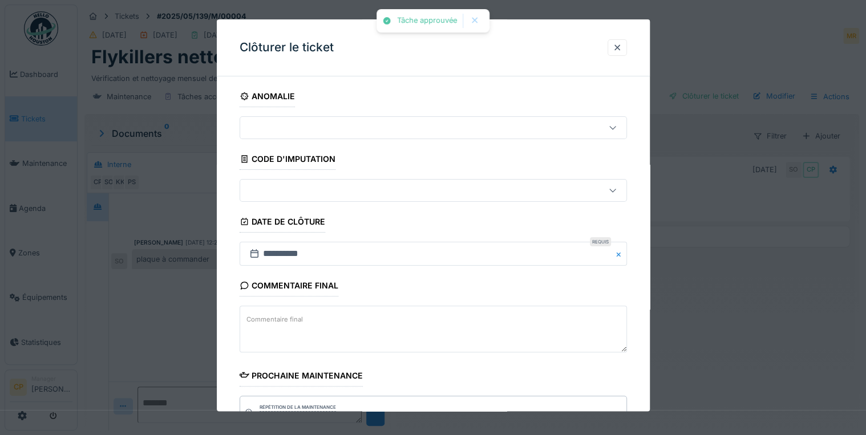
scroll to position [147, 0]
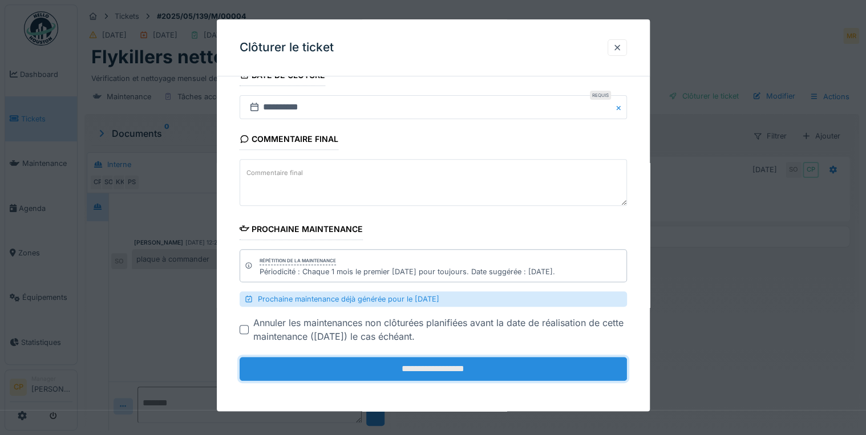
click at [450, 366] on input "**********" at bounding box center [433, 370] width 387 height 24
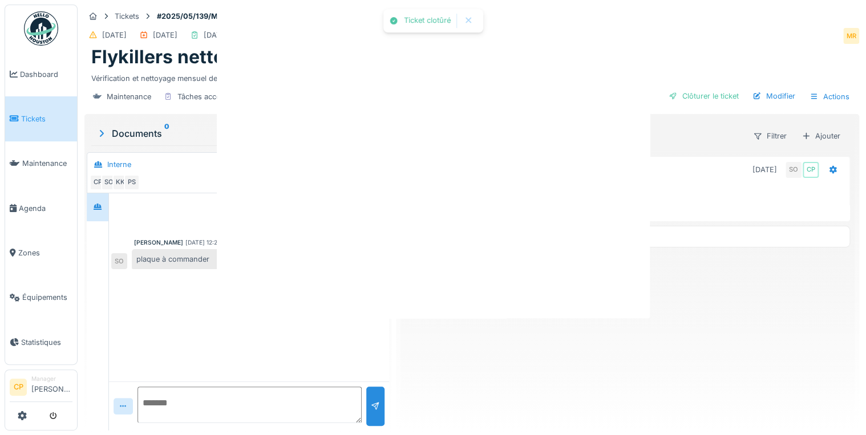
scroll to position [0, 0]
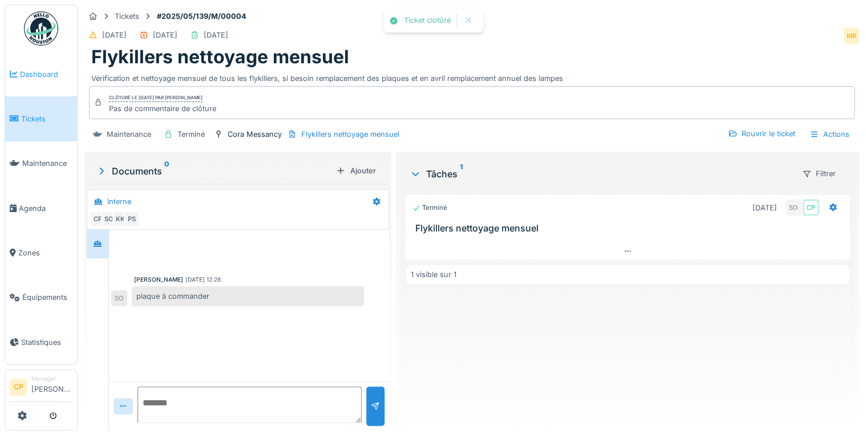
click at [21, 80] on link "Dashboard" at bounding box center [41, 74] width 72 height 45
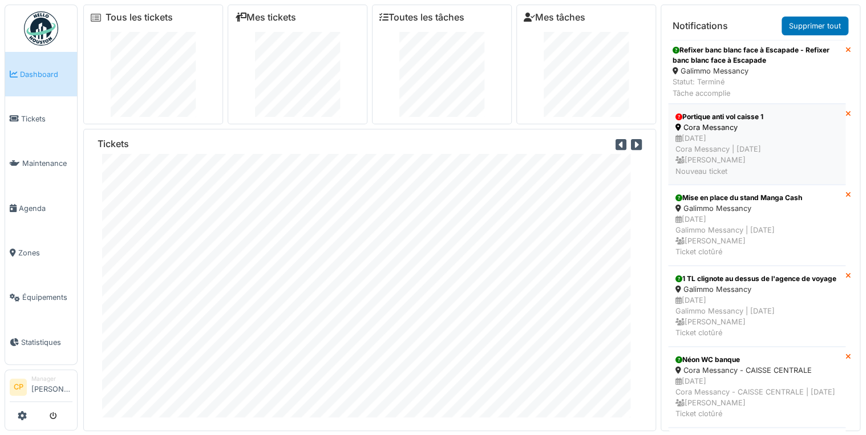
click at [740, 148] on div "[DATE] Cora Messancy | [DATE] [PERSON_NAME] Nouveau ticket" at bounding box center [757, 155] width 163 height 44
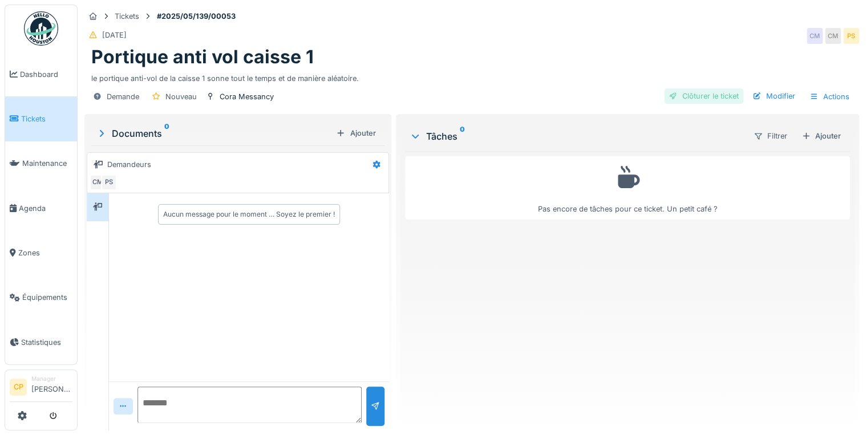
click at [705, 100] on div "Clôturer le ticket" at bounding box center [703, 95] width 79 height 15
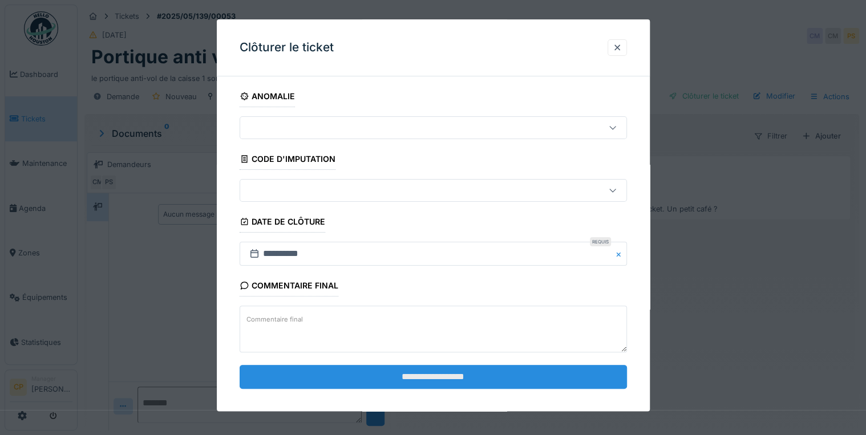
click at [423, 374] on input "**********" at bounding box center [433, 377] width 387 height 24
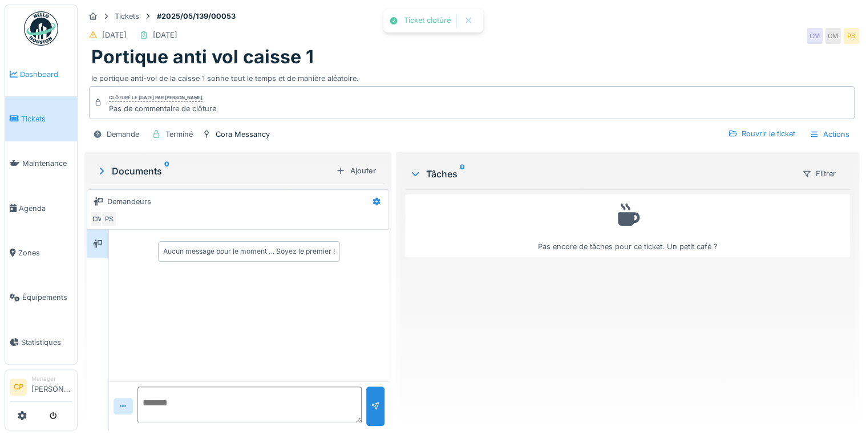
click at [23, 79] on span "Dashboard" at bounding box center [46, 74] width 52 height 11
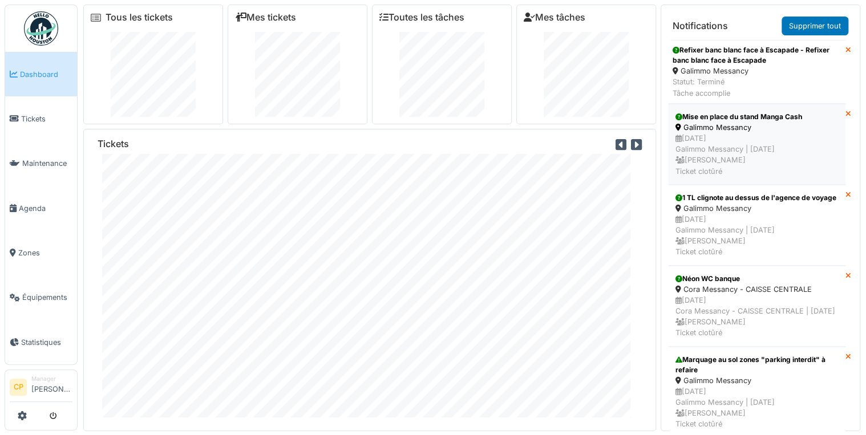
click at [777, 128] on div "Galimmo Messancy" at bounding box center [757, 127] width 163 height 11
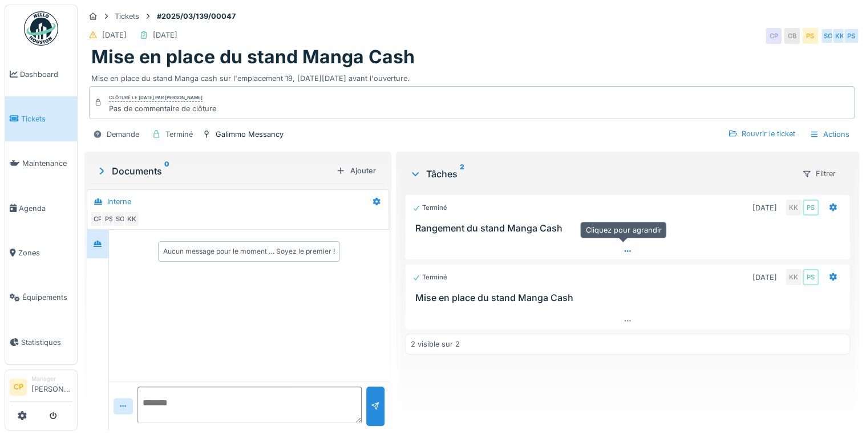
click at [644, 247] on div at bounding box center [627, 251] width 445 height 17
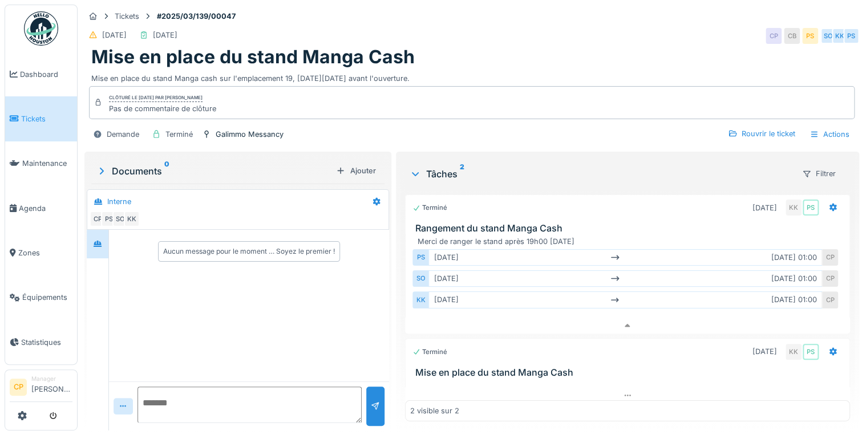
scroll to position [6, 0]
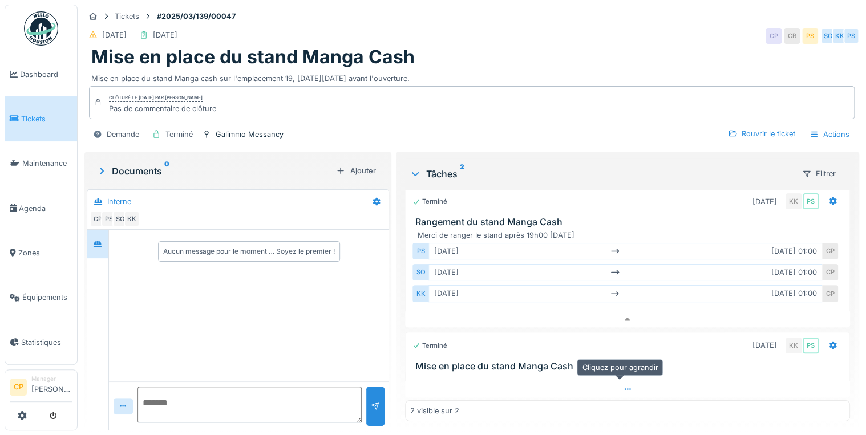
click at [604, 381] on div at bounding box center [627, 389] width 445 height 17
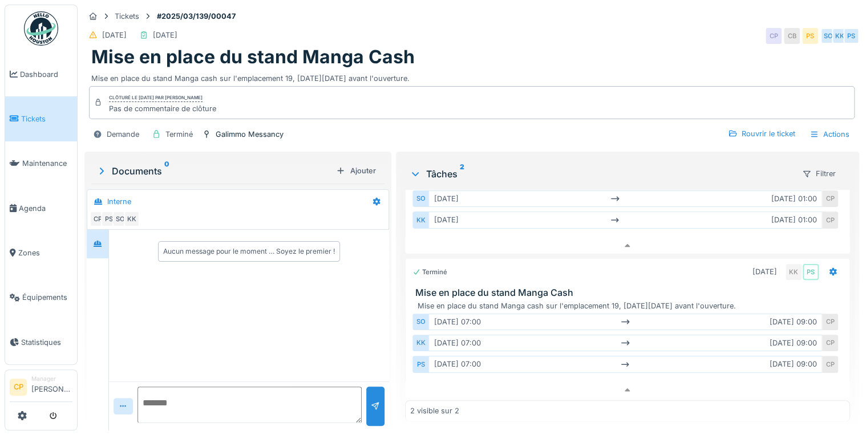
scroll to position [0, 0]
click at [29, 77] on span "Dashboard" at bounding box center [46, 74] width 52 height 11
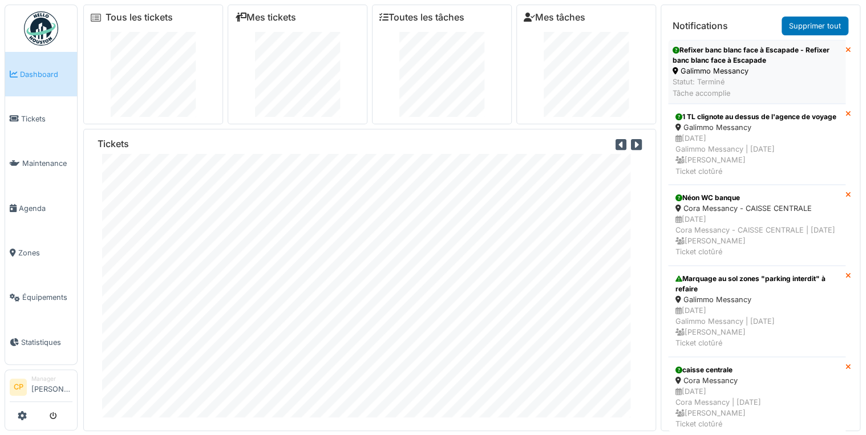
click at [766, 78] on div "Statut: Terminé Tâche accomplie" at bounding box center [757, 87] width 168 height 22
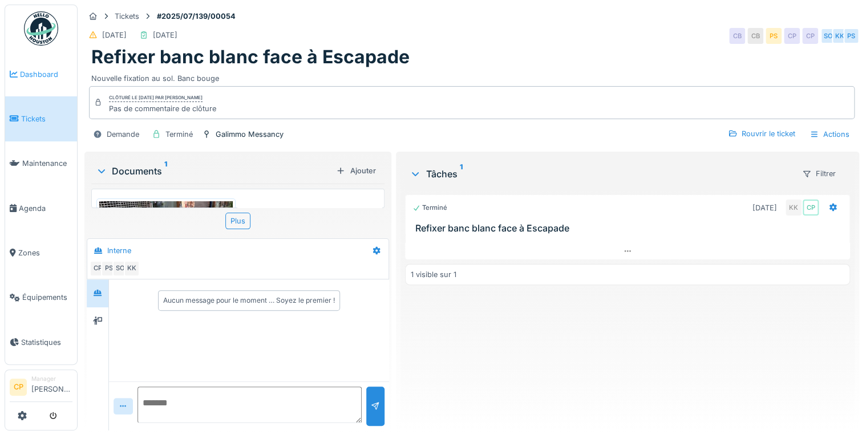
click at [39, 75] on span "Dashboard" at bounding box center [46, 74] width 52 height 11
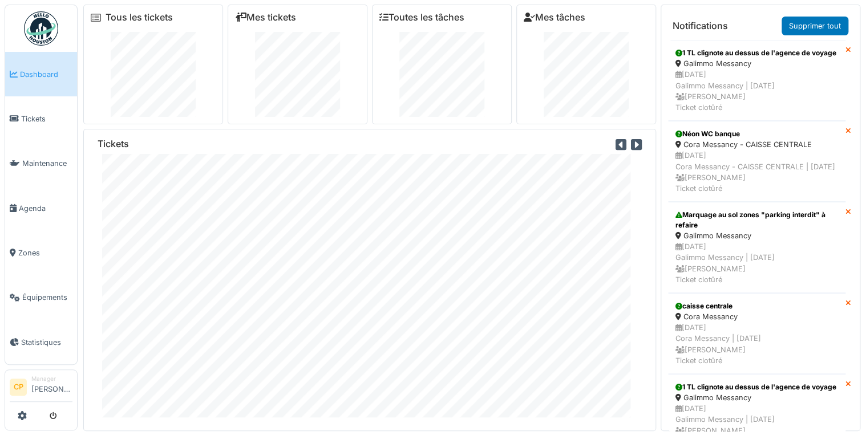
click at [846, 49] on icon at bounding box center [849, 50] width 6 height 7
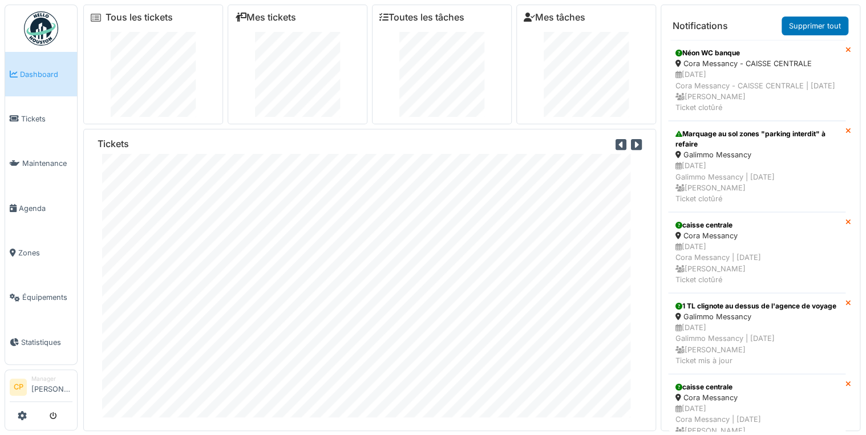
click at [846, 49] on icon at bounding box center [849, 50] width 6 height 7
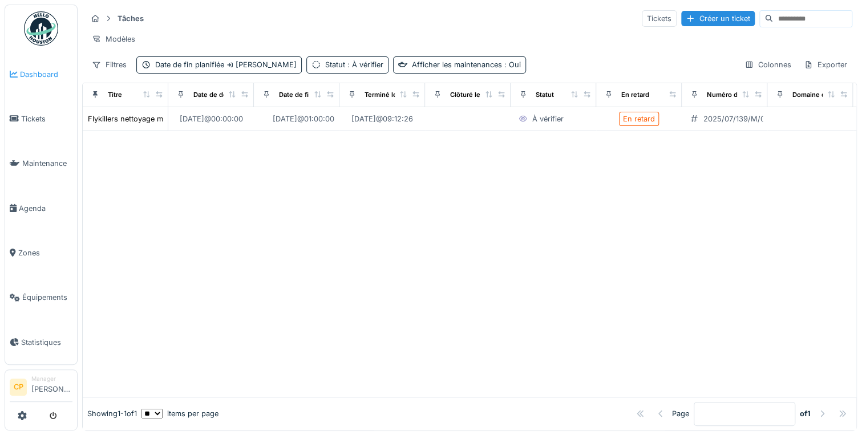
click at [26, 76] on span "Dashboard" at bounding box center [46, 74] width 52 height 11
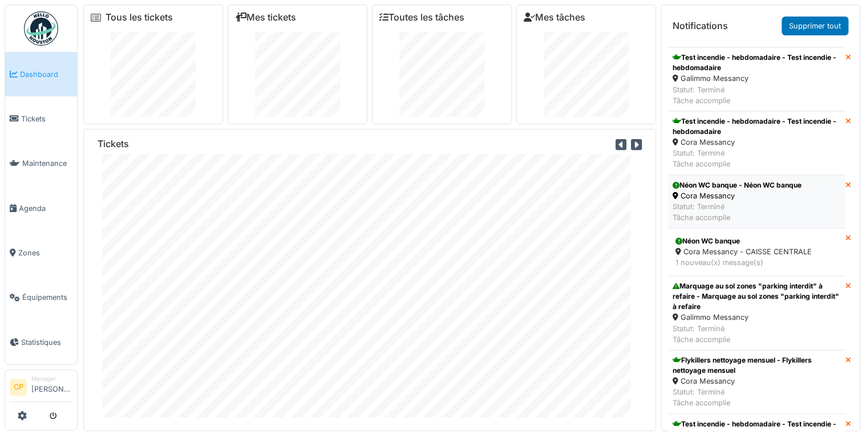
scroll to position [593, 0]
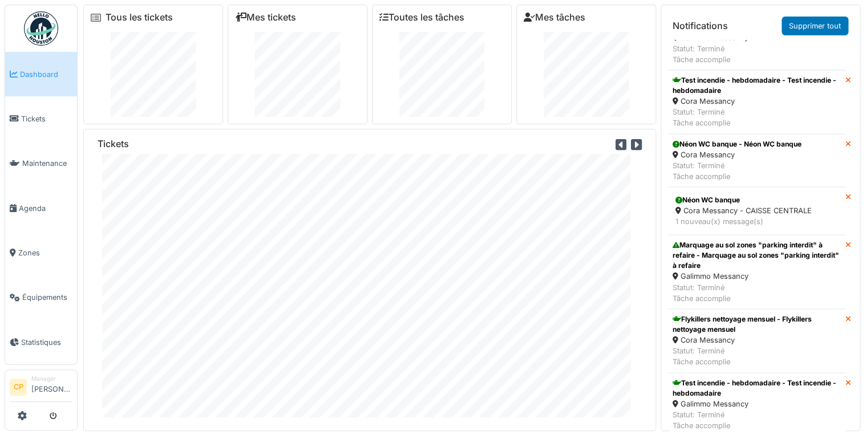
click at [846, 84] on icon at bounding box center [849, 80] width 6 height 7
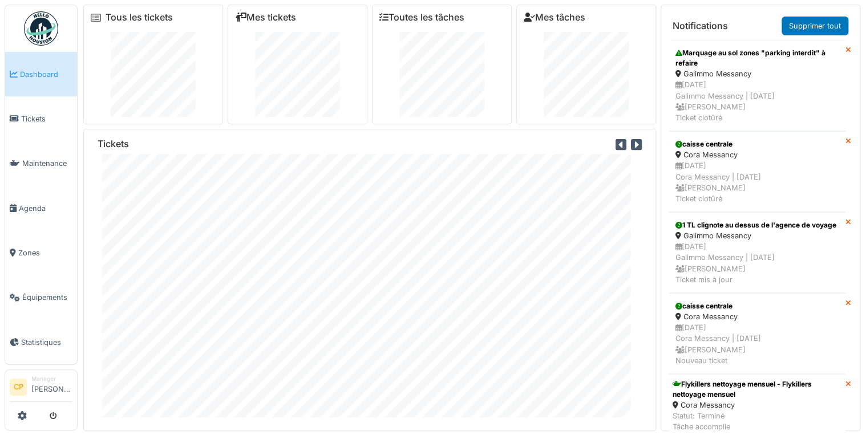
click at [846, 138] on icon at bounding box center [849, 141] width 6 height 7
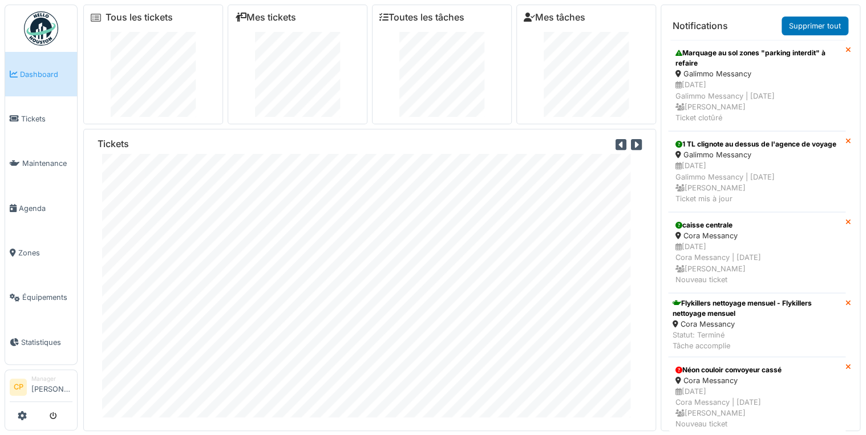
click at [845, 48] on div "Marquage au sol zones "parking interdit" à refaire Galimmo Messancy 12/03/2025 …" at bounding box center [760, 85] width 185 height 91
click at [846, 49] on icon at bounding box center [849, 50] width 6 height 7
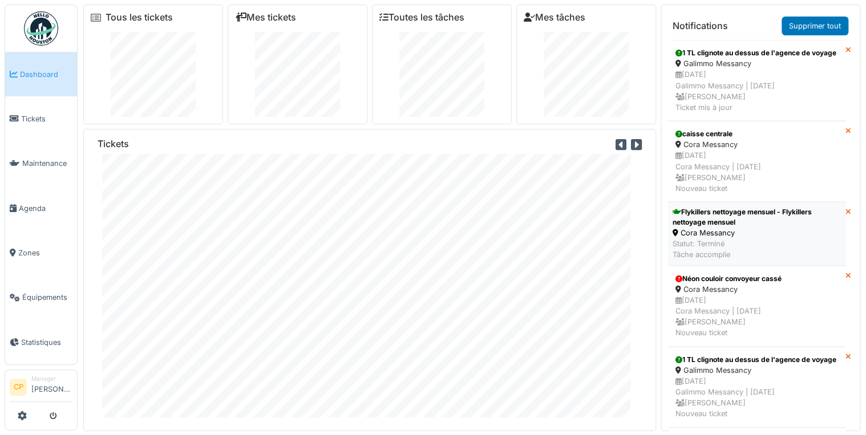
click at [760, 258] on div "Statut: Terminé Tâche accomplie" at bounding box center [757, 250] width 168 height 22
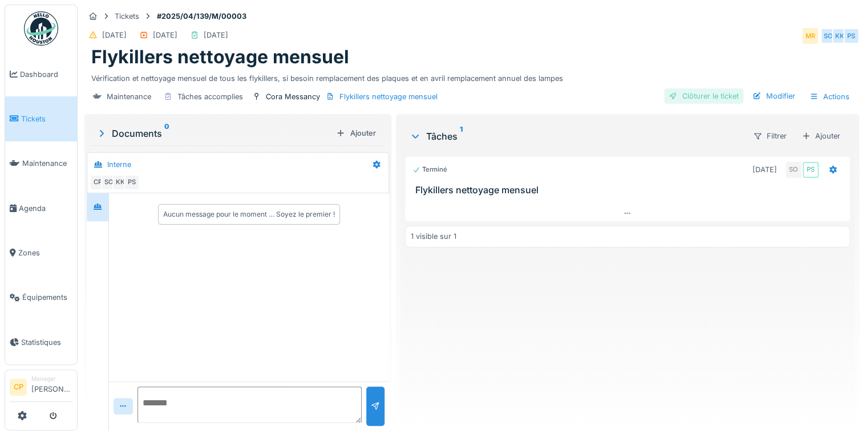
click at [700, 96] on div "Clôturer le ticket" at bounding box center [703, 95] width 79 height 15
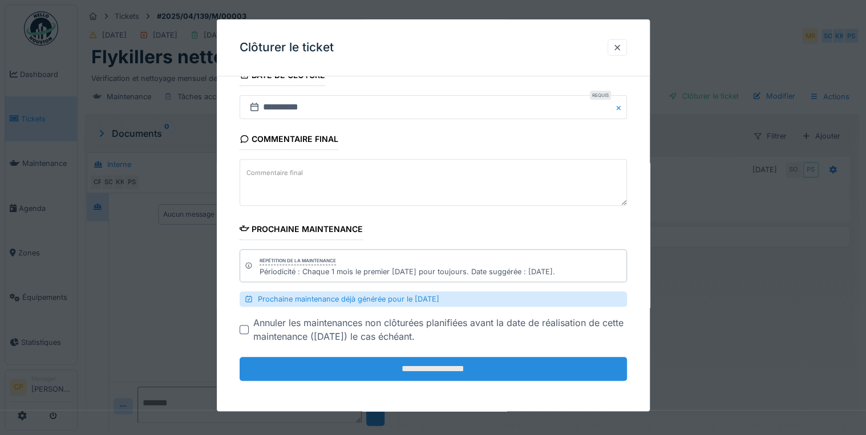
scroll to position [7, 0]
click at [434, 364] on input "**********" at bounding box center [433, 370] width 387 height 24
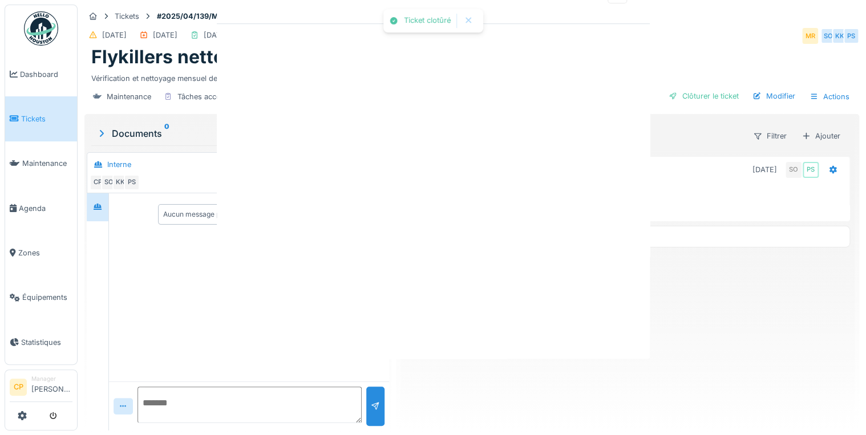
scroll to position [0, 0]
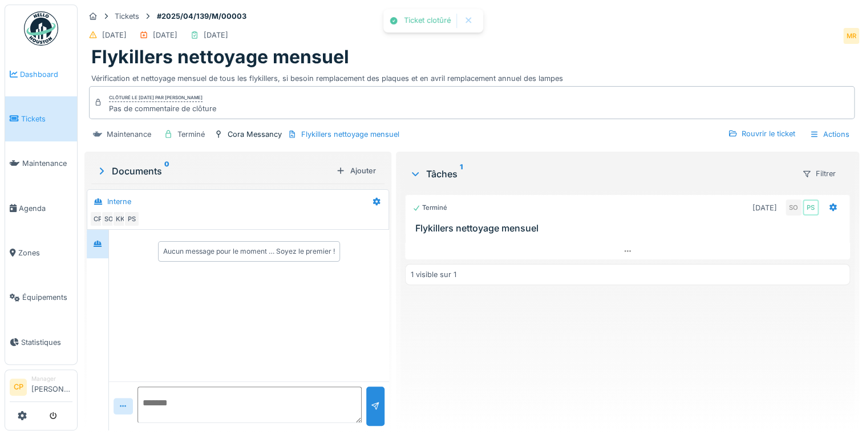
click at [27, 78] on span "Dashboard" at bounding box center [46, 74] width 52 height 11
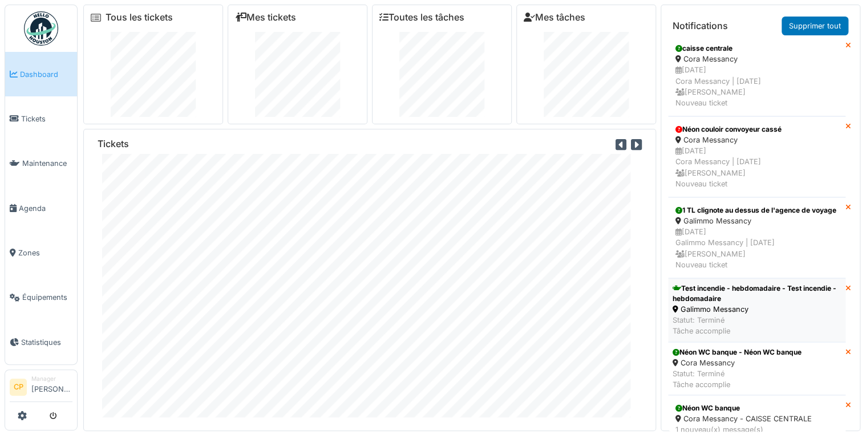
scroll to position [91, 0]
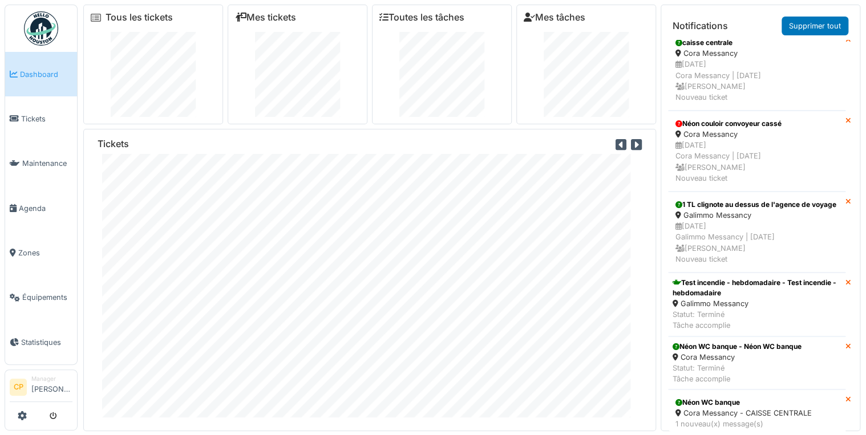
click at [846, 287] on icon at bounding box center [849, 283] width 6 height 7
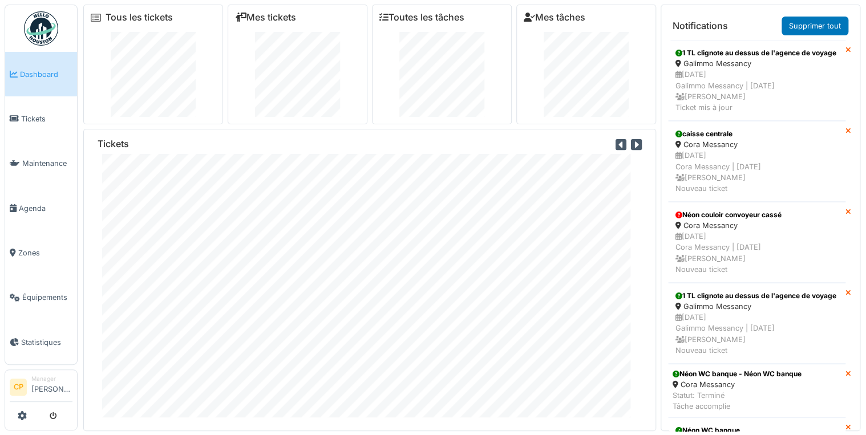
click at [846, 297] on icon at bounding box center [849, 293] width 6 height 7
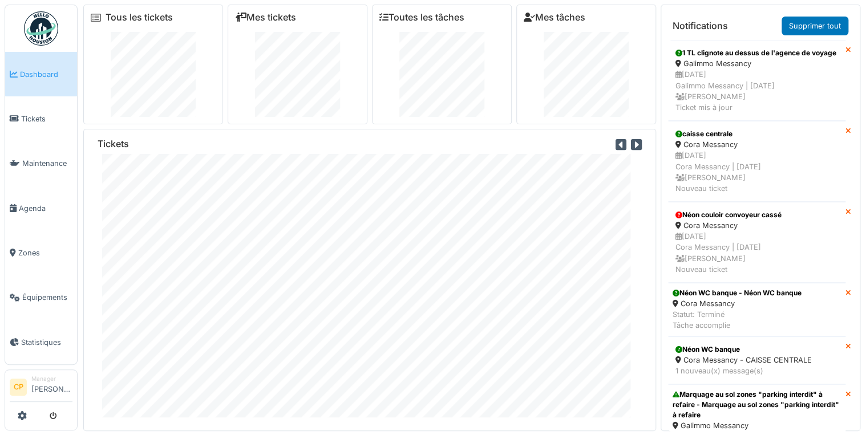
click at [846, 297] on icon at bounding box center [849, 293] width 6 height 7
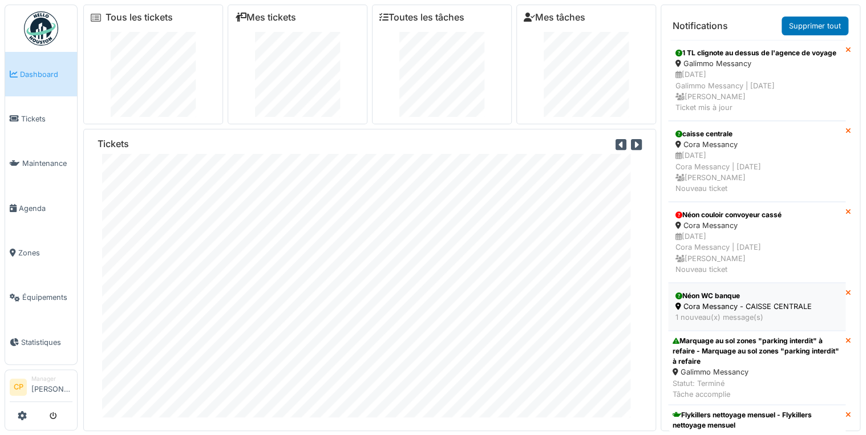
click at [797, 312] on div "Cora Messancy - CAISSE CENTRALE" at bounding box center [757, 306] width 163 height 11
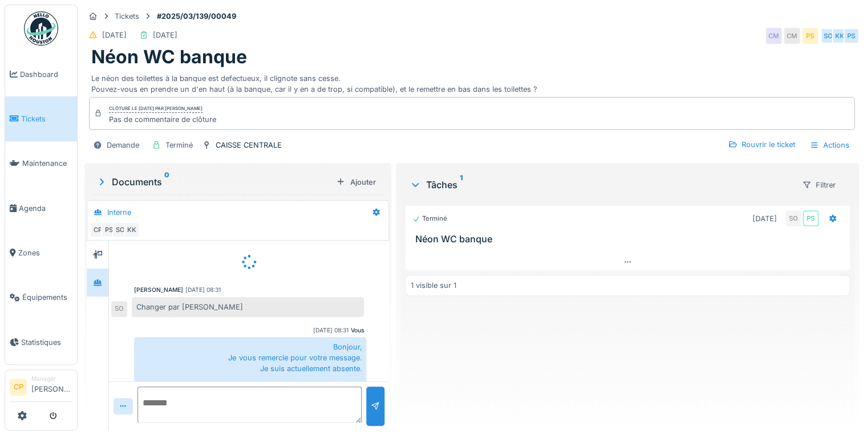
scroll to position [34, 0]
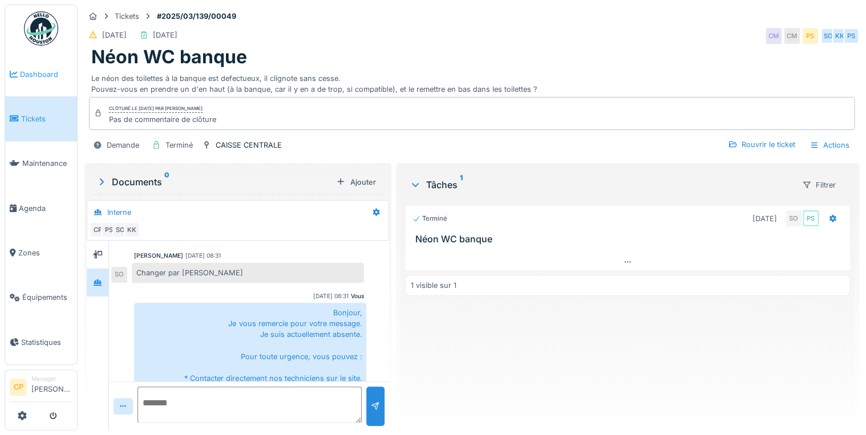
click at [23, 78] on span "Dashboard" at bounding box center [46, 74] width 52 height 11
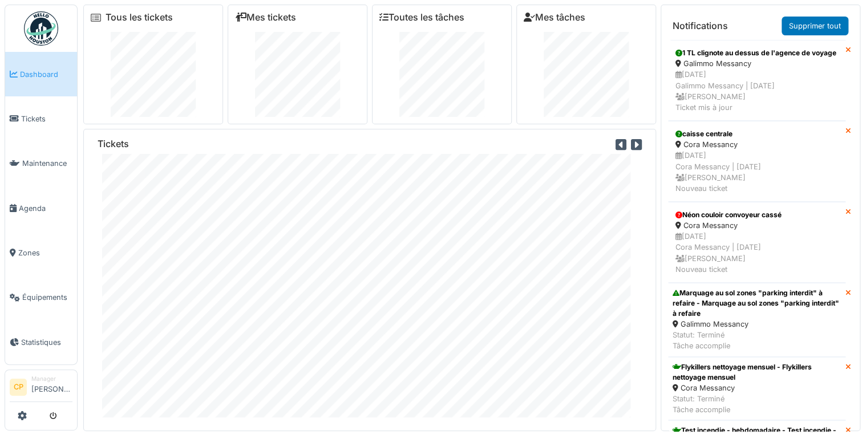
click at [846, 216] on icon at bounding box center [849, 212] width 6 height 7
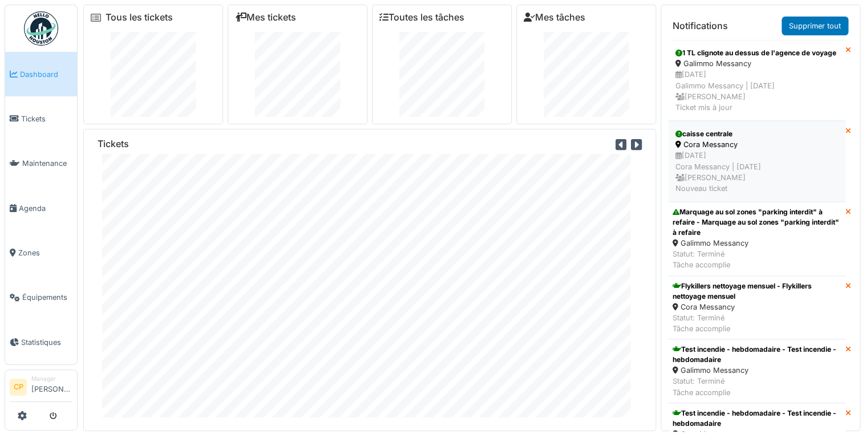
click at [793, 184] on div "[DATE] Cora Messancy | [DATE] [PERSON_NAME] Nouveau ticket" at bounding box center [757, 172] width 163 height 44
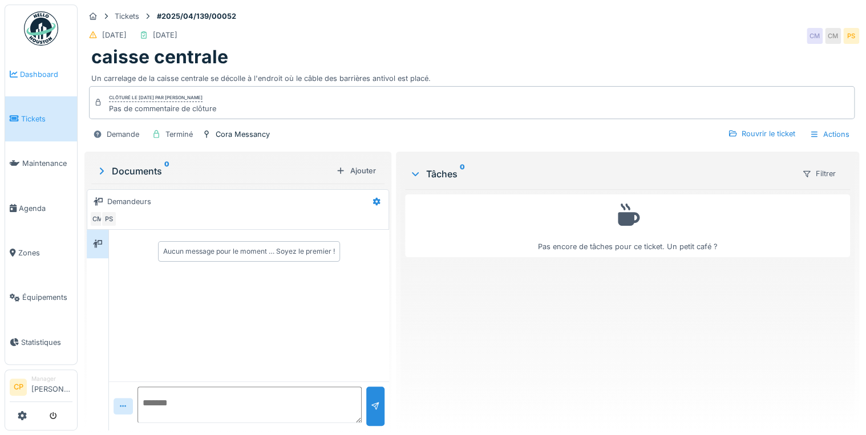
click at [32, 80] on link "Dashboard" at bounding box center [41, 74] width 72 height 45
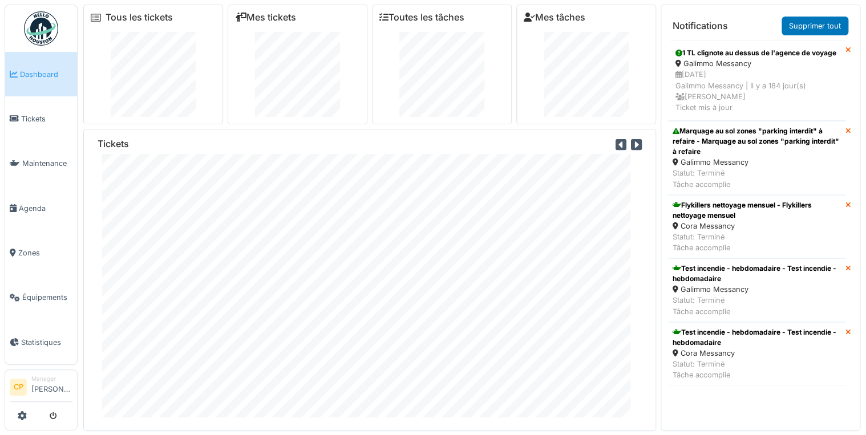
click at [846, 135] on icon at bounding box center [849, 131] width 6 height 7
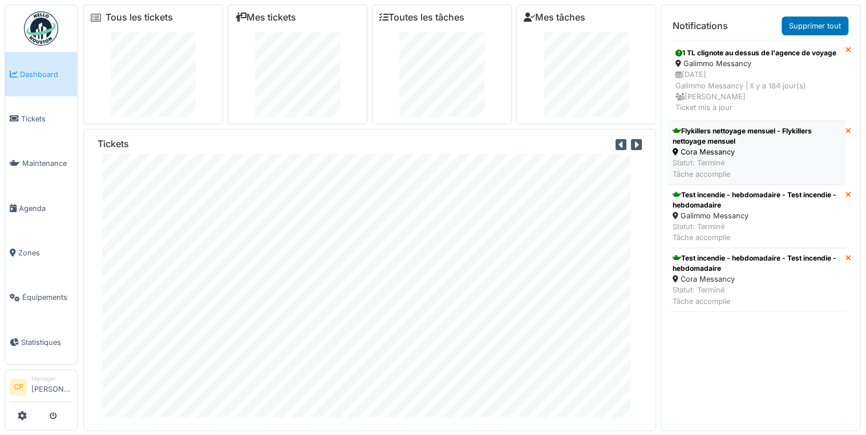
click at [753, 169] on div "Statut: Terminé Tâche accomplie" at bounding box center [757, 168] width 168 height 22
click at [846, 135] on icon at bounding box center [849, 131] width 6 height 7
click at [819, 34] on link "Supprimer tout" at bounding box center [815, 26] width 67 height 19
click at [813, 26] on link "Supprimer tout" at bounding box center [815, 26] width 67 height 19
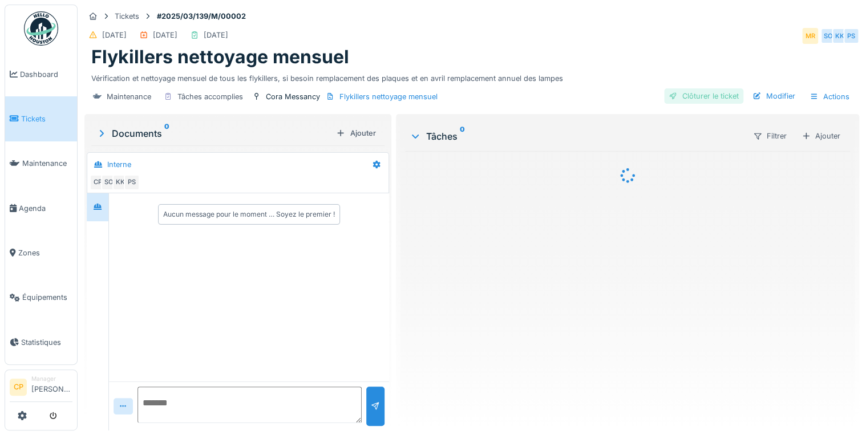
click at [686, 96] on div "Clôturer le ticket" at bounding box center [703, 95] width 79 height 15
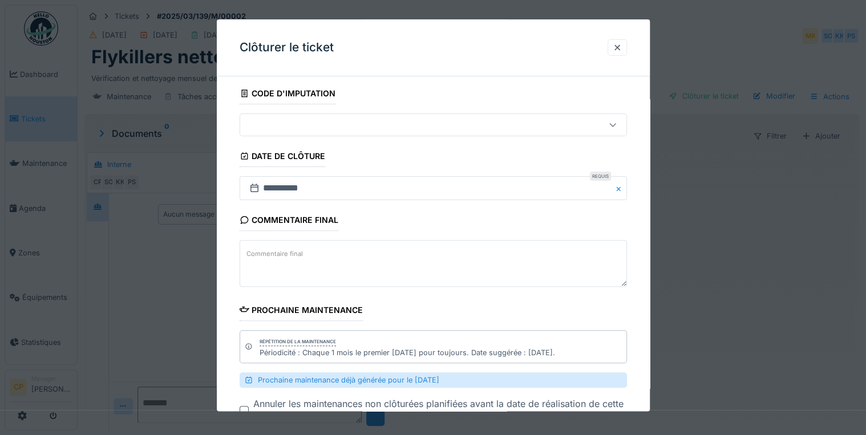
scroll to position [147, 0]
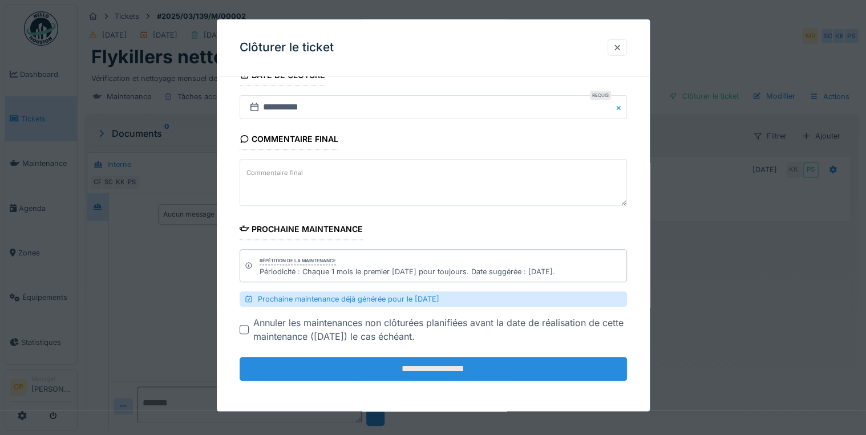
click at [427, 369] on input "**********" at bounding box center [433, 370] width 387 height 24
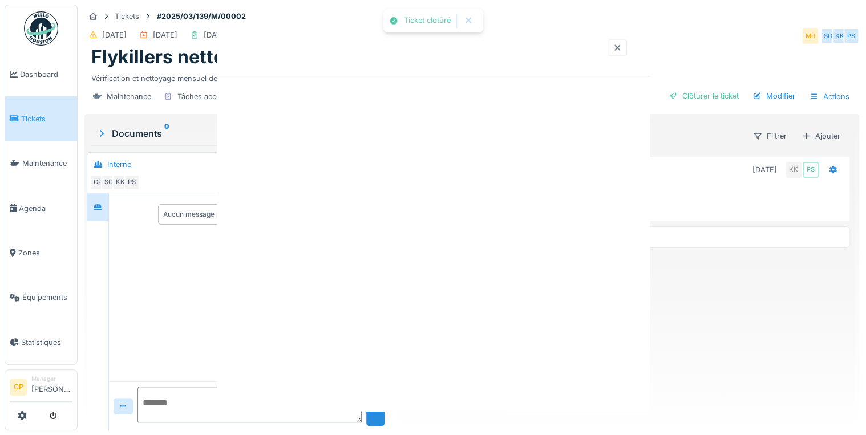
scroll to position [0, 0]
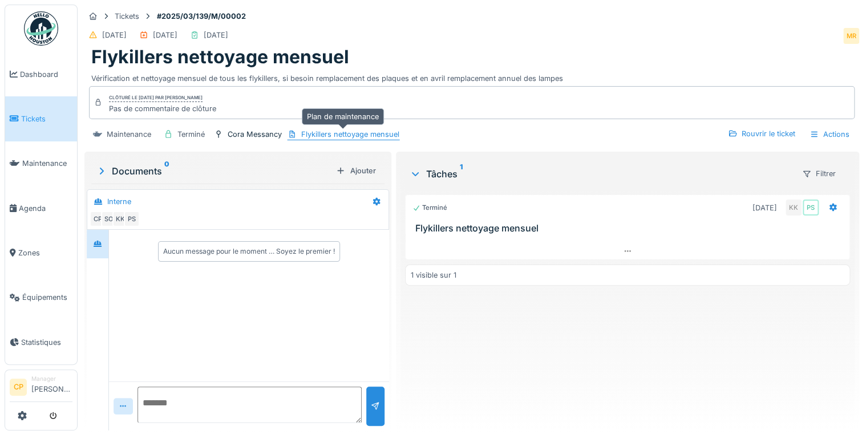
click at [329, 130] on div "Flykillers nettoyage mensuel" at bounding box center [350, 134] width 98 height 11
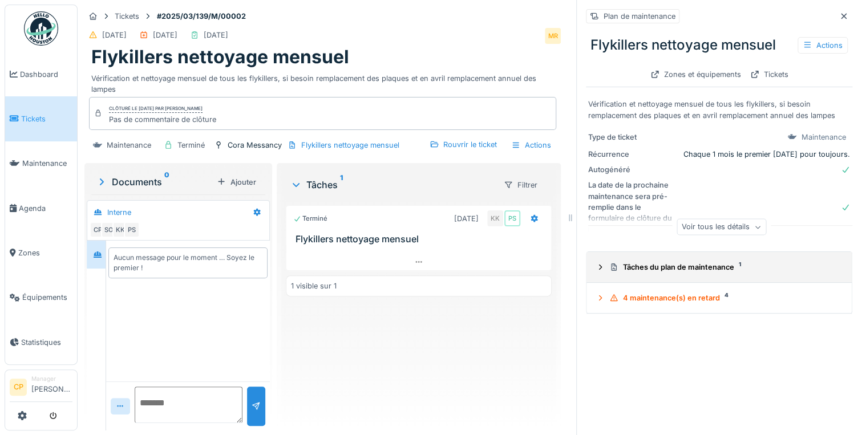
click at [652, 266] on div "Tâches du plan de maintenance 1" at bounding box center [723, 267] width 229 height 11
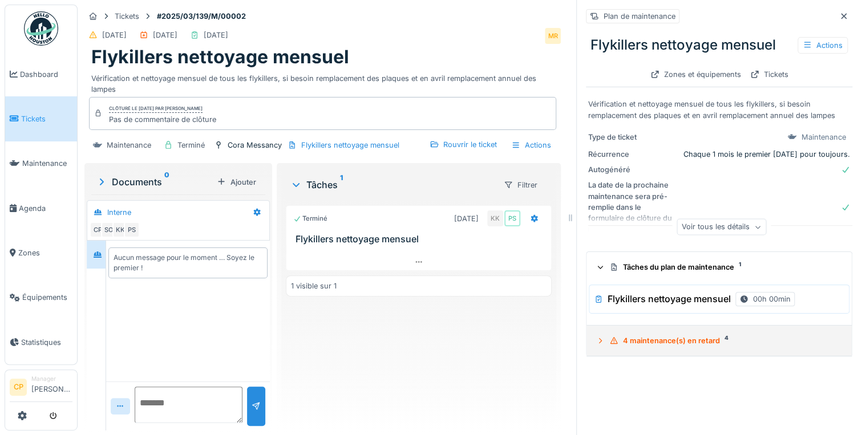
click at [656, 336] on div "4 maintenance(s) en retard 4" at bounding box center [723, 341] width 229 height 11
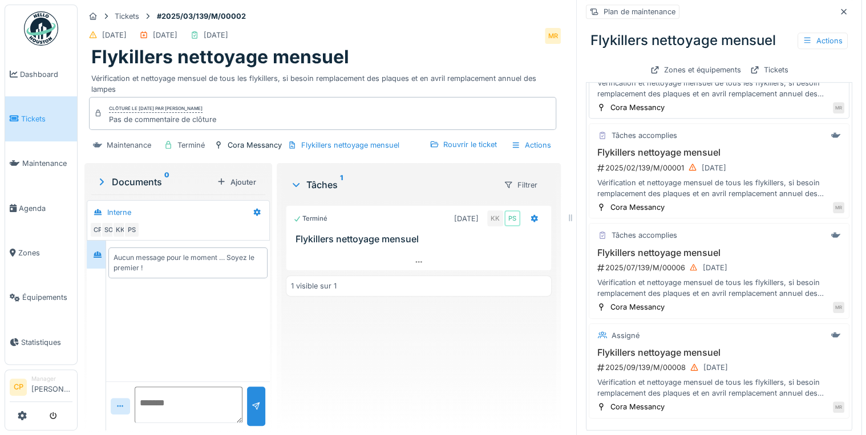
scroll to position [333, 0]
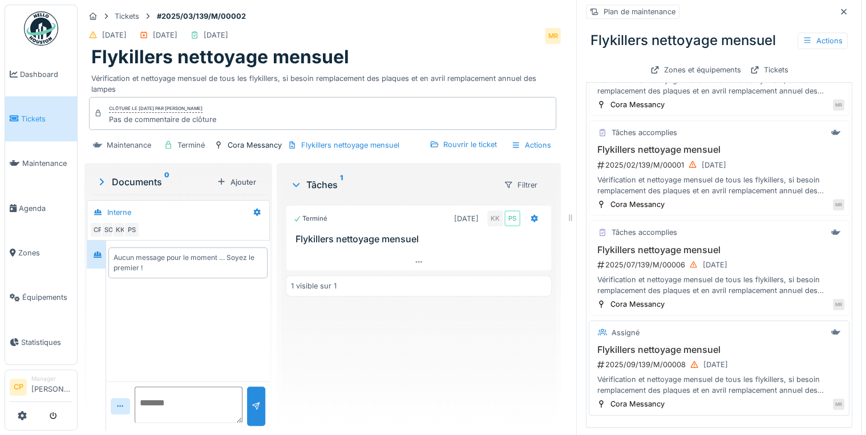
click at [691, 349] on h3 "Flykillers nettoyage mensuel" at bounding box center [719, 350] width 251 height 11
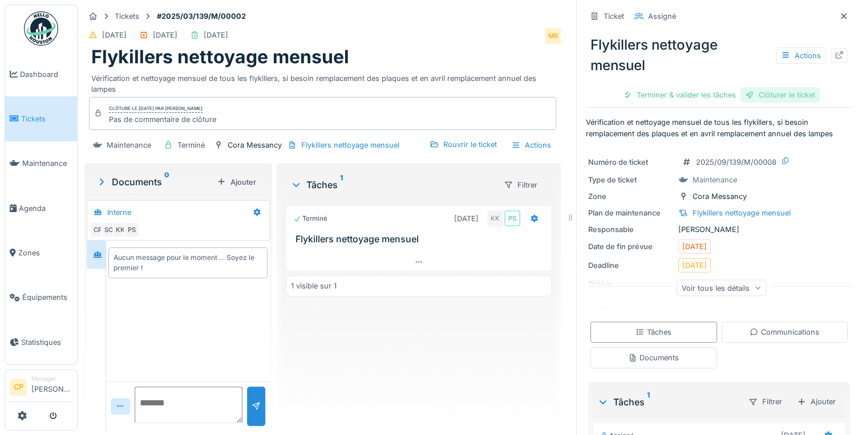
click at [776, 97] on div "Clôturer le ticket" at bounding box center [780, 94] width 79 height 15
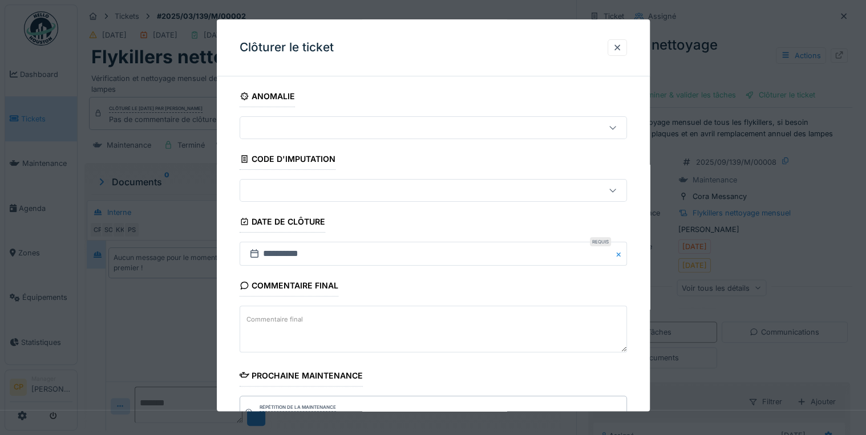
scroll to position [147, 0]
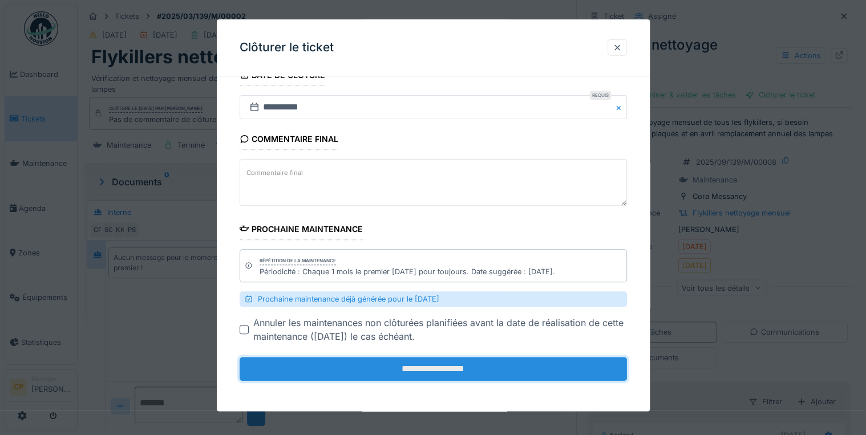
click at [468, 366] on input "**********" at bounding box center [433, 370] width 387 height 24
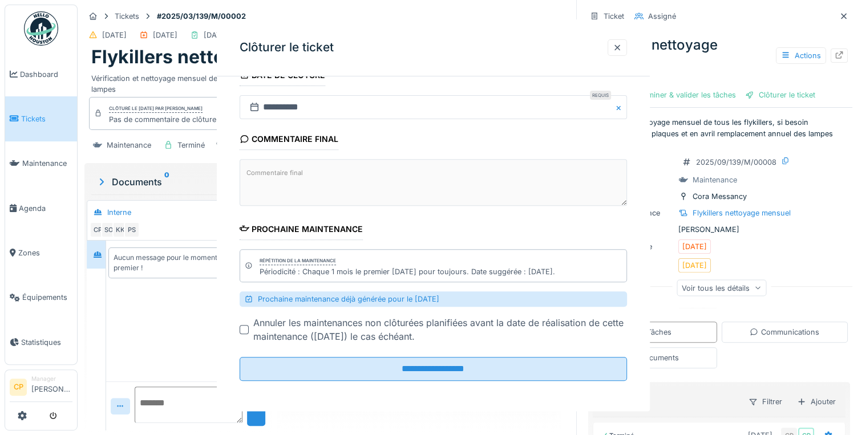
scroll to position [0, 0]
